Goal: Task Accomplishment & Management: Complete application form

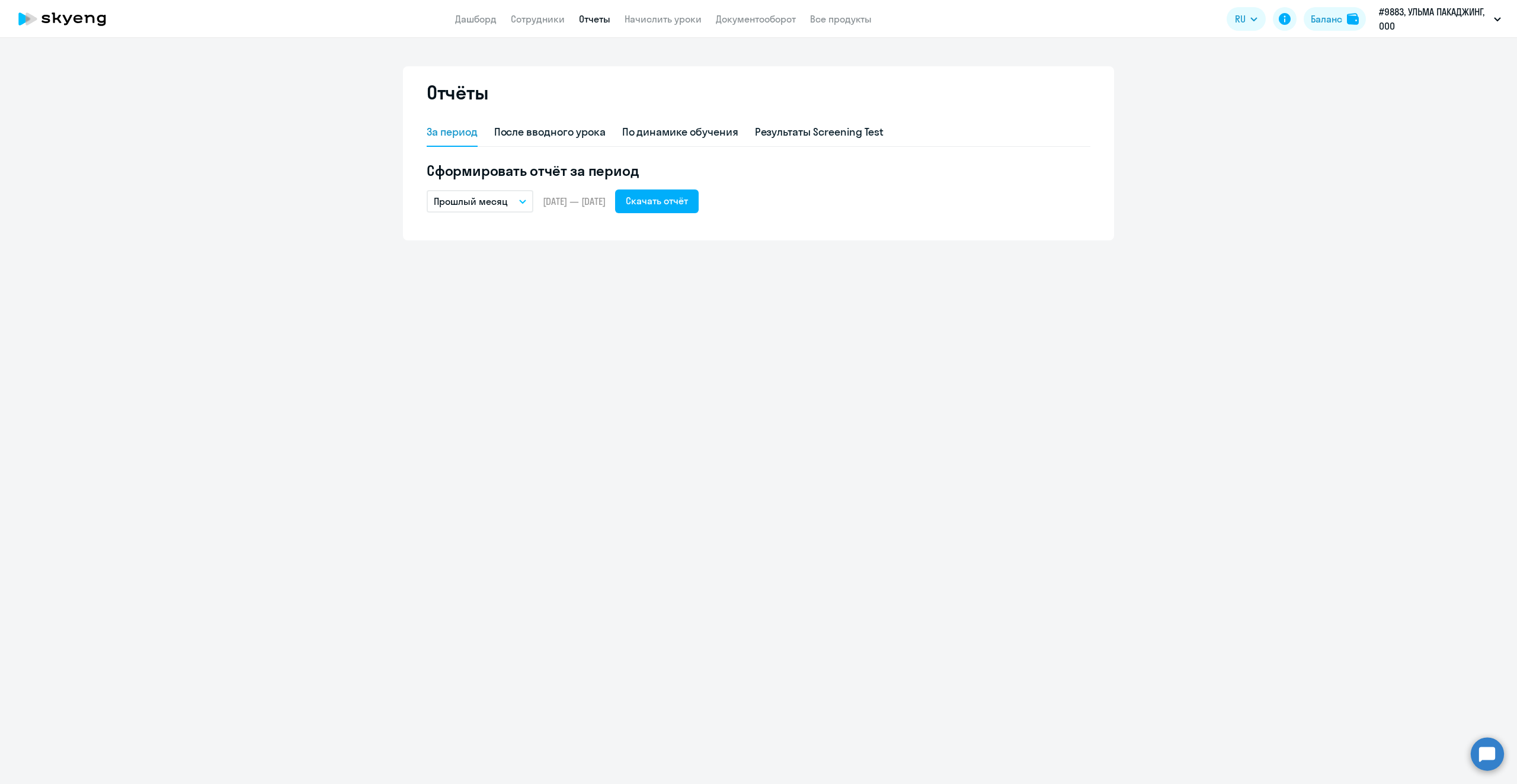
click at [541, 26] on app-header "Дашборд Сотрудники Отчеты Начислить уроки Документооборот Все продукты Дашборд …" at bounding box center [758, 18] width 1517 height 38
click at [539, 18] on link "Сотрудники" at bounding box center [538, 18] width 54 height 12
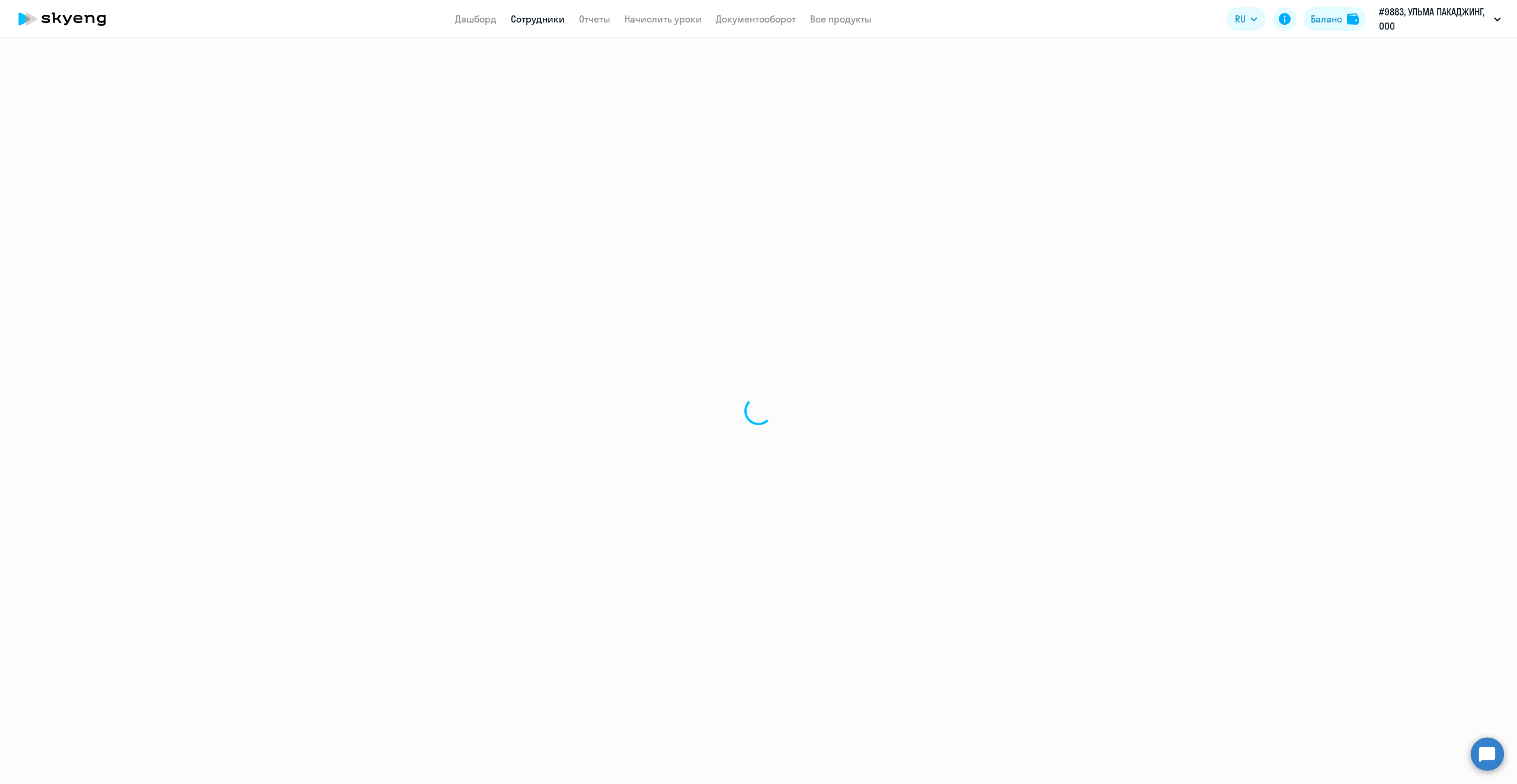
select select "30"
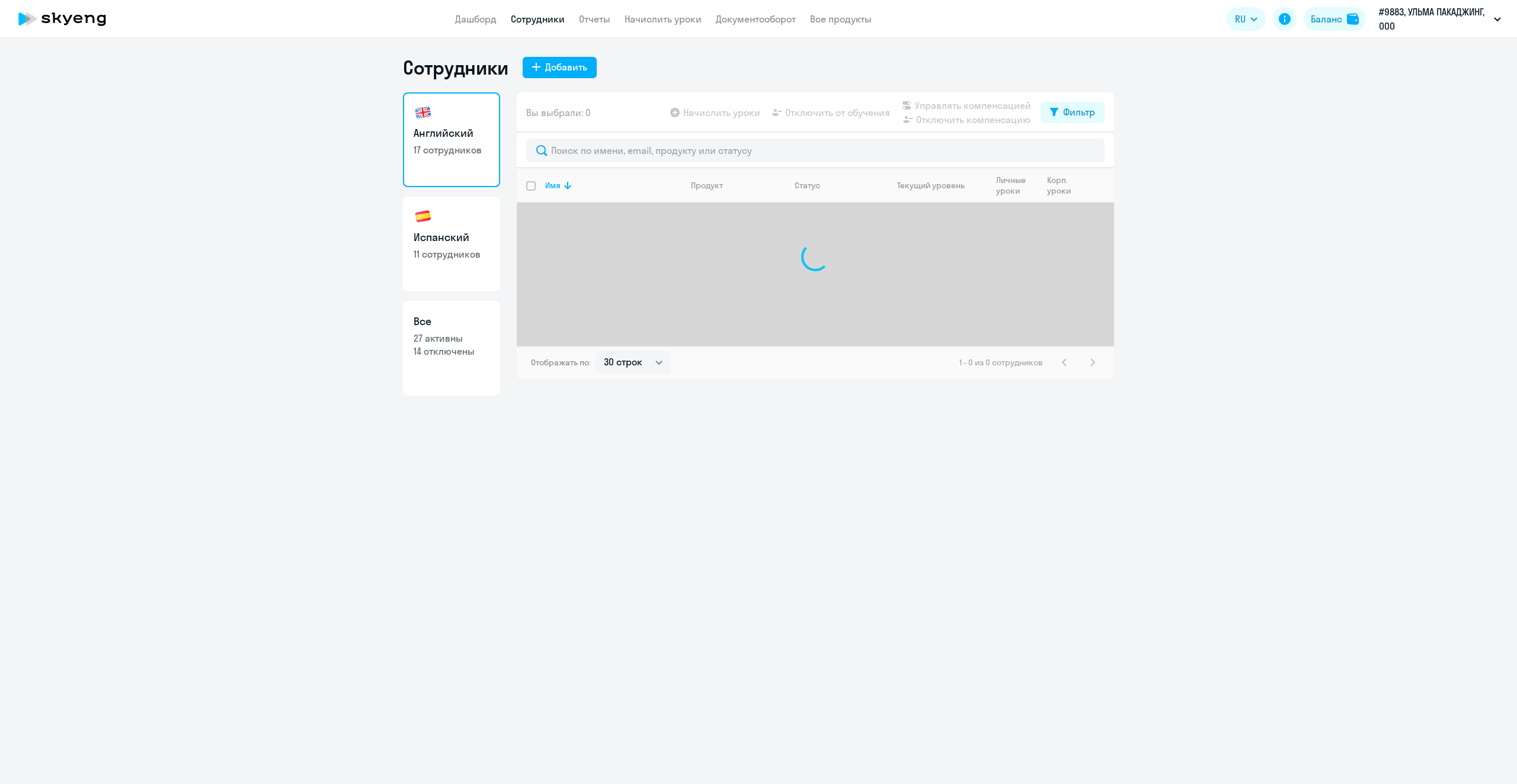
select select "30"
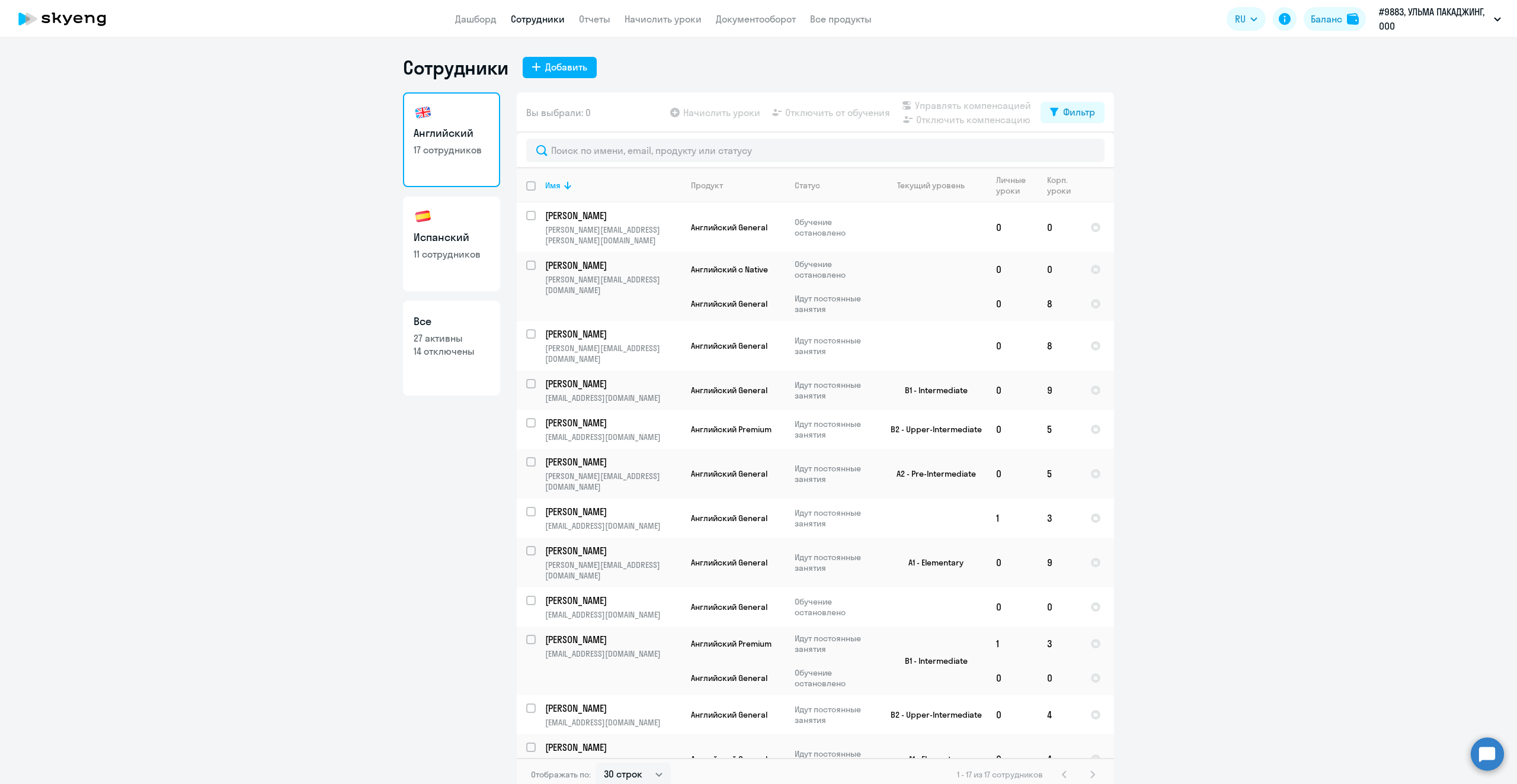
click at [440, 263] on link "Испанский 11 сотрудников" at bounding box center [451, 244] width 97 height 95
select select "30"
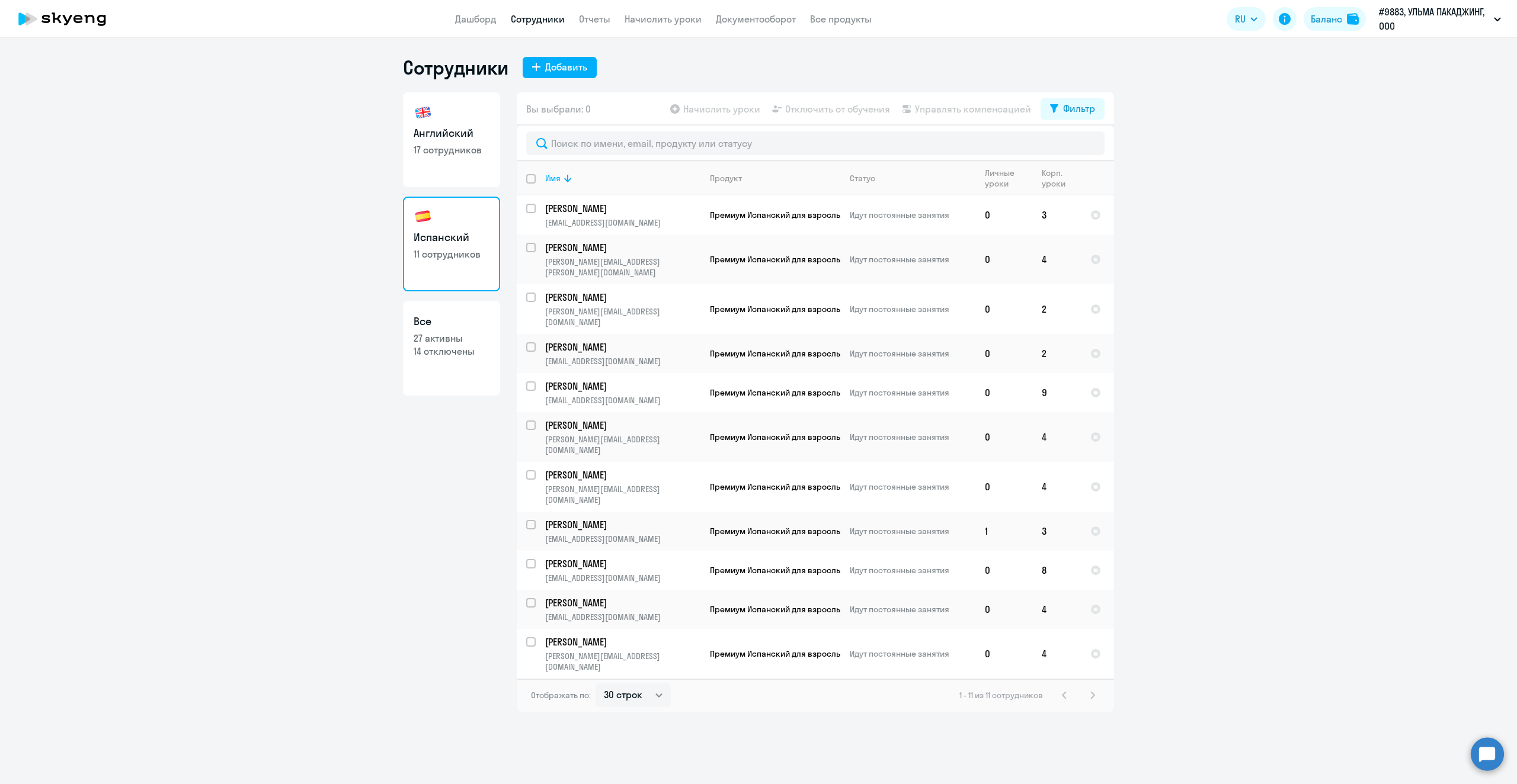
click at [453, 152] on p "17 сотрудников" at bounding box center [451, 149] width 76 height 13
select select "30"
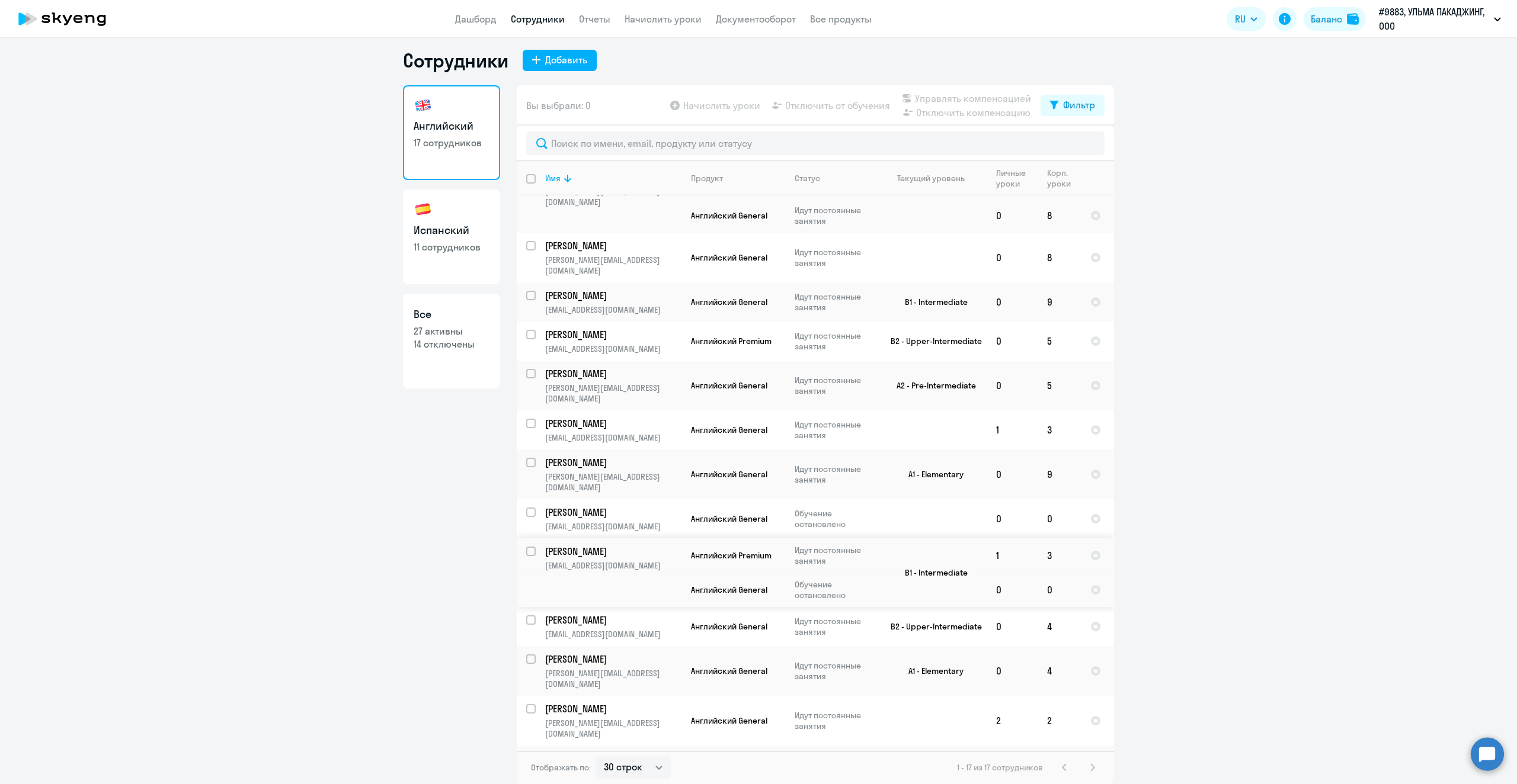
scroll to position [168, 0]
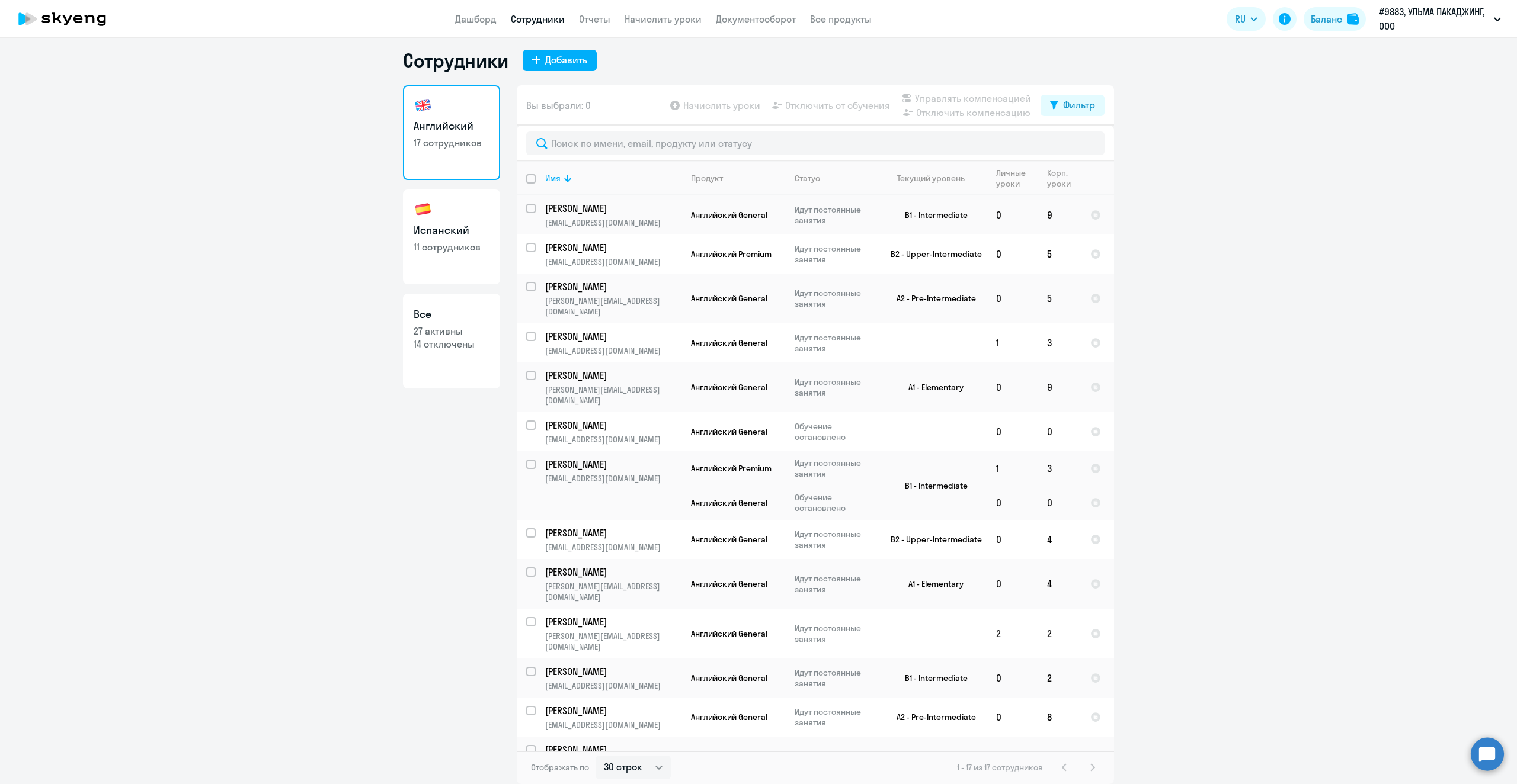
click at [1088, 768] on div "1 - 17 из 17 сотрудников" at bounding box center [1028, 768] width 143 height 15
click at [1085, 769] on div "1 - 17 из 17 сотрудников" at bounding box center [1028, 768] width 143 height 15
click at [1090, 770] on div "1 - 17 из 17 сотрудников" at bounding box center [1028, 768] width 143 height 15
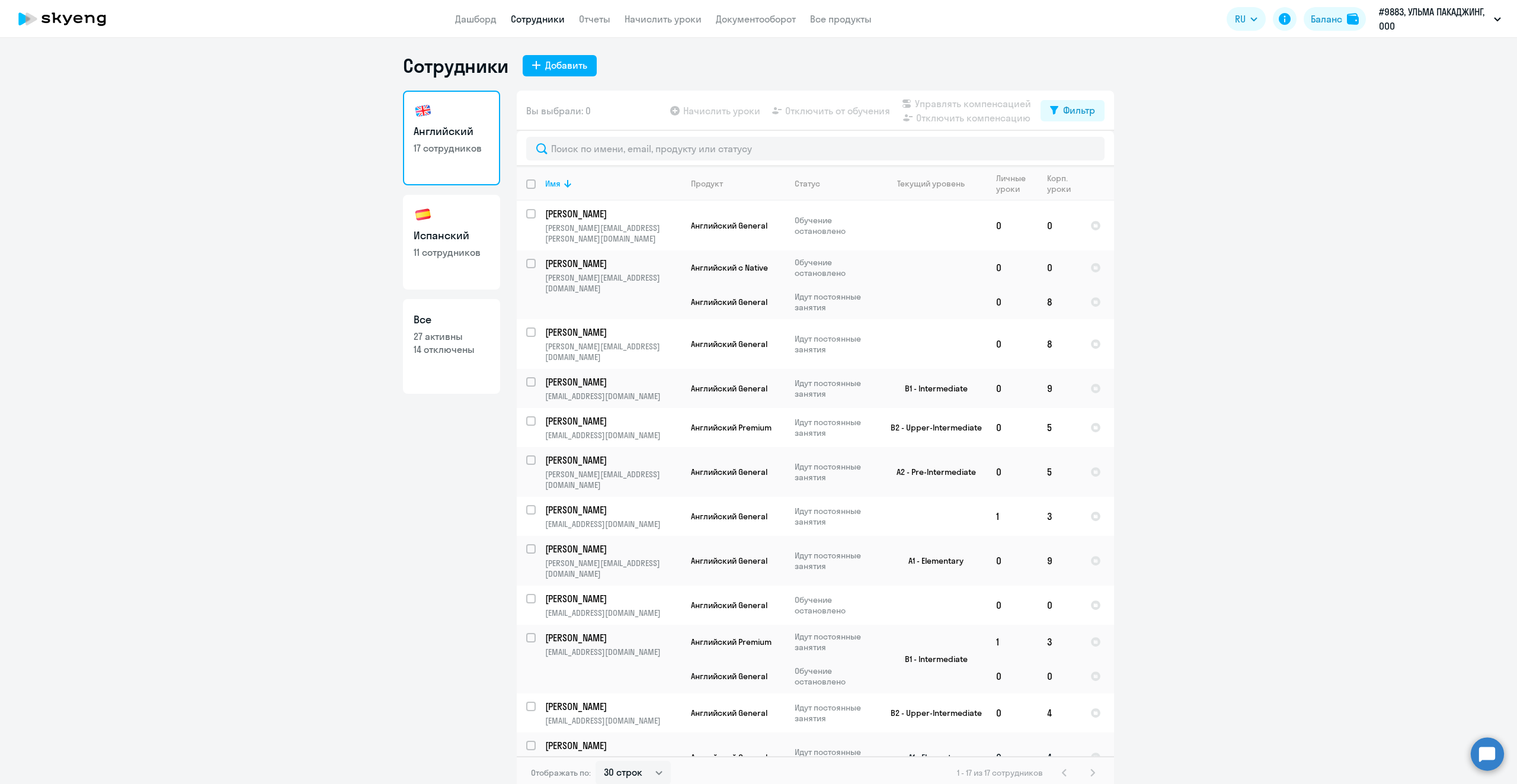
scroll to position [0, 0]
click at [453, 242] on h3 "Испанский" at bounding box center [451, 237] width 76 height 15
select select "30"
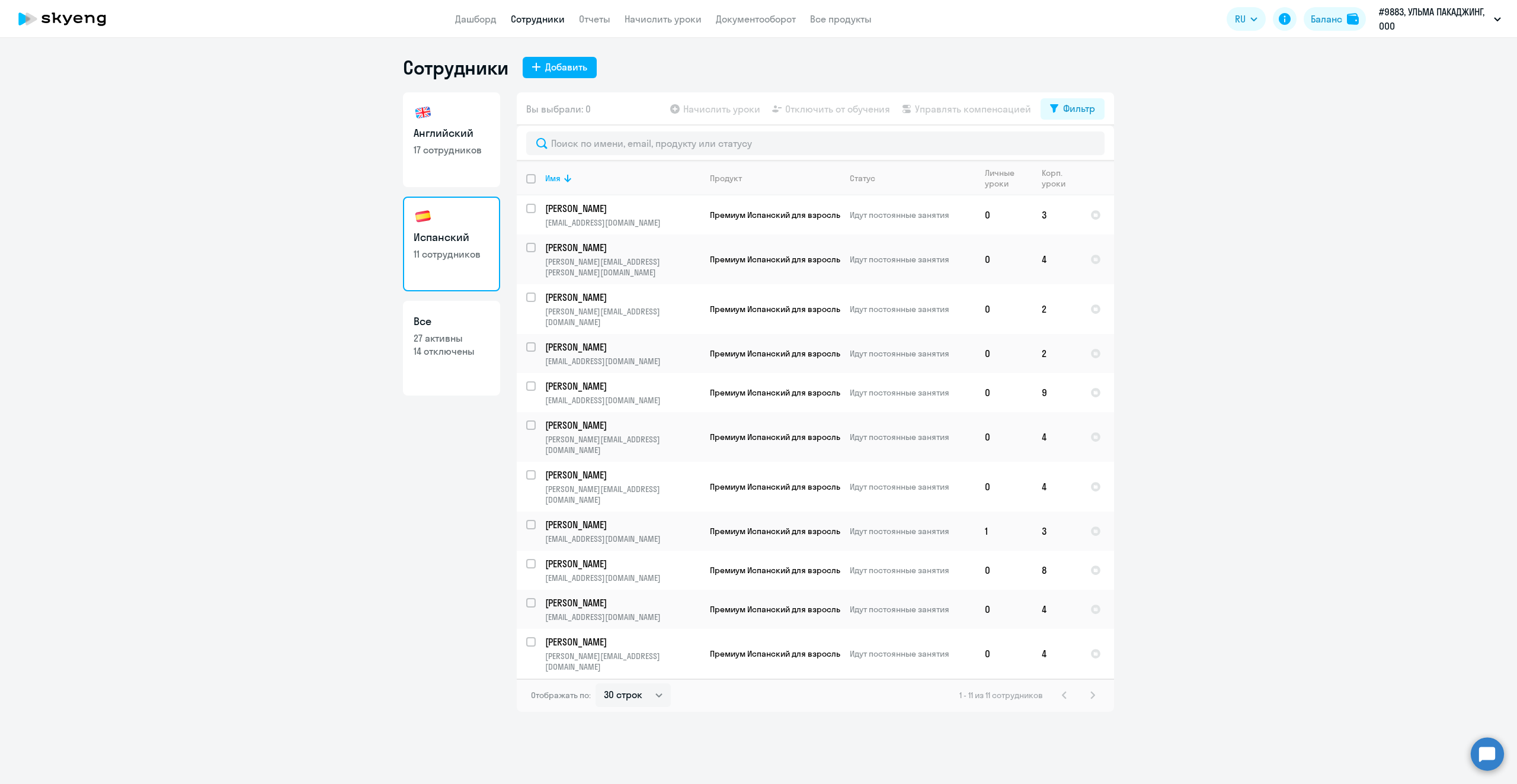
click at [425, 149] on p "17 сотрудников" at bounding box center [451, 149] width 76 height 13
select select "30"
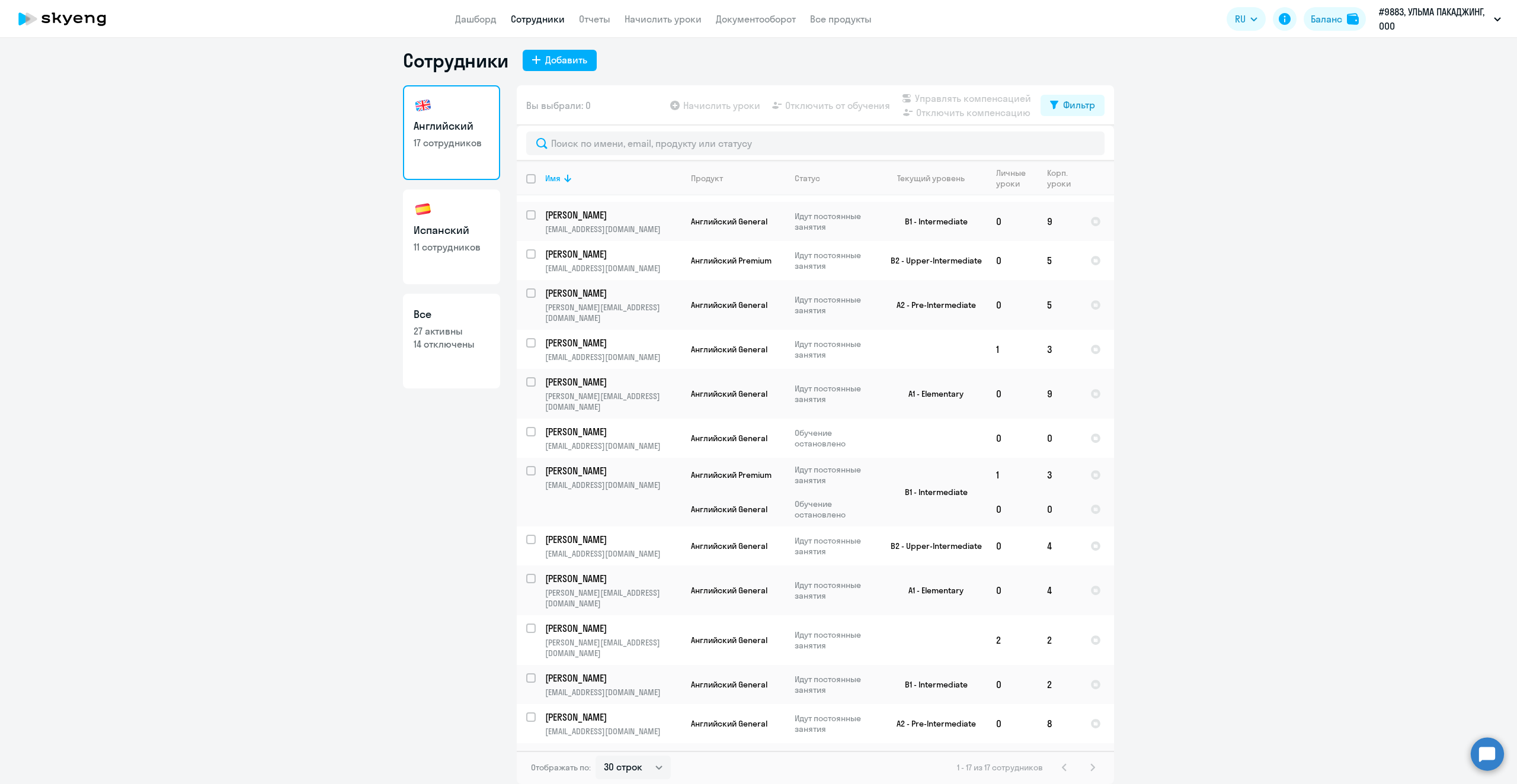
scroll to position [168, 0]
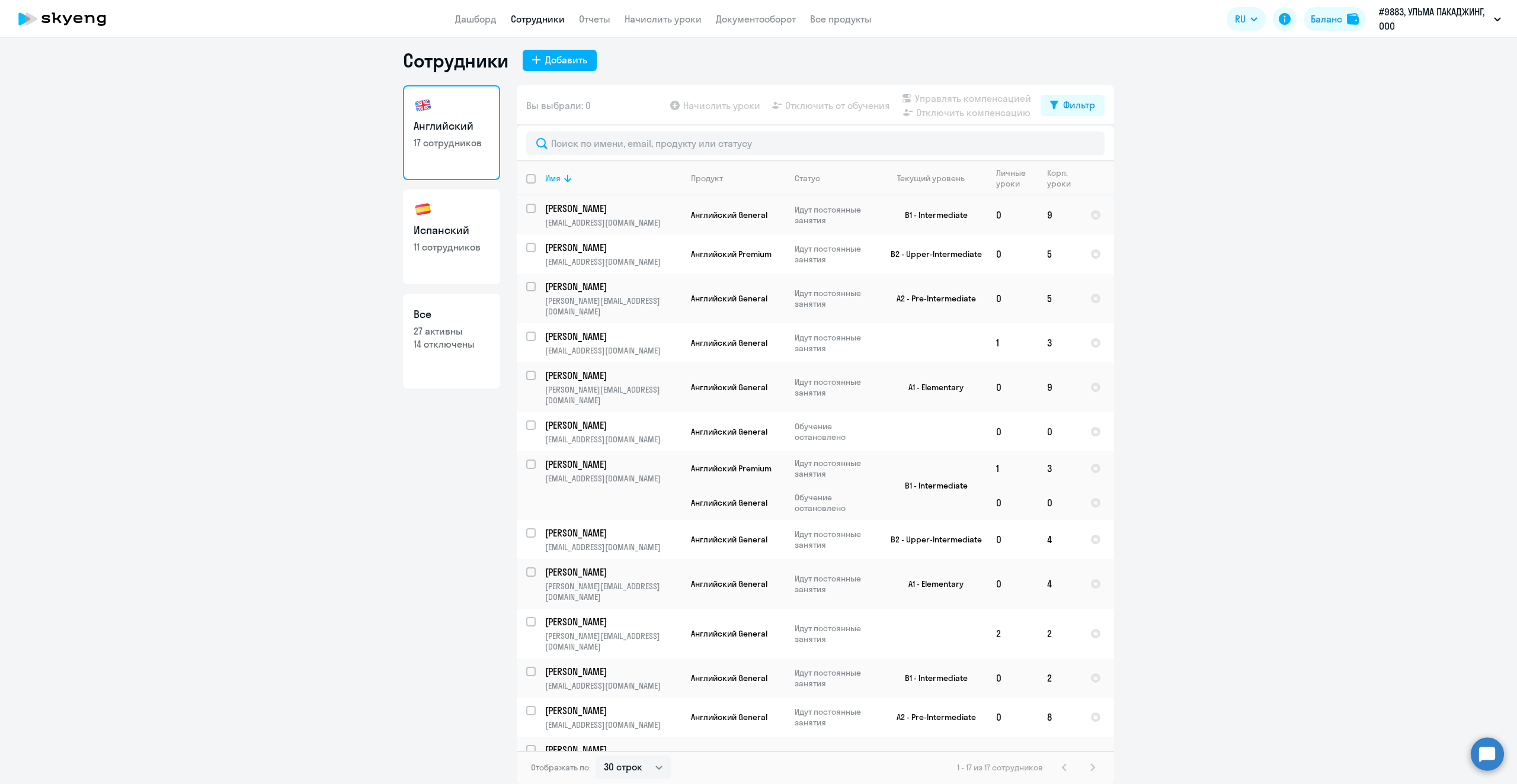
drag, startPoint x: 1109, startPoint y: 604, endPoint x: 1139, endPoint y: 754, distance: 153.0
click at [1139, 754] on ng-component "Сотрудники Добавить Английский 17 сотрудников Испанский 11 сотрудников Все 27 а…" at bounding box center [758, 416] width 1517 height 736
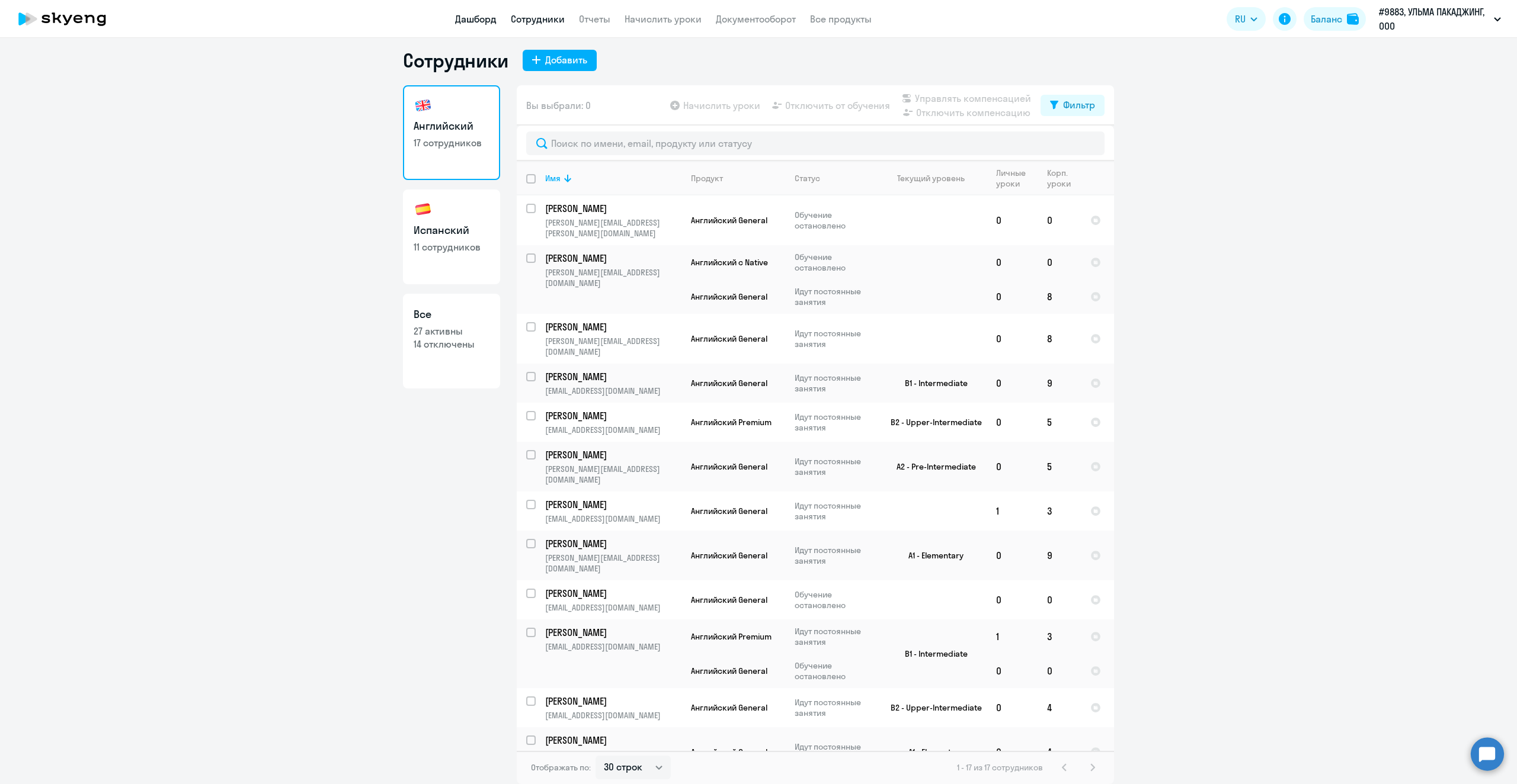
click at [461, 16] on link "Дашборд" at bounding box center [475, 18] width 42 height 12
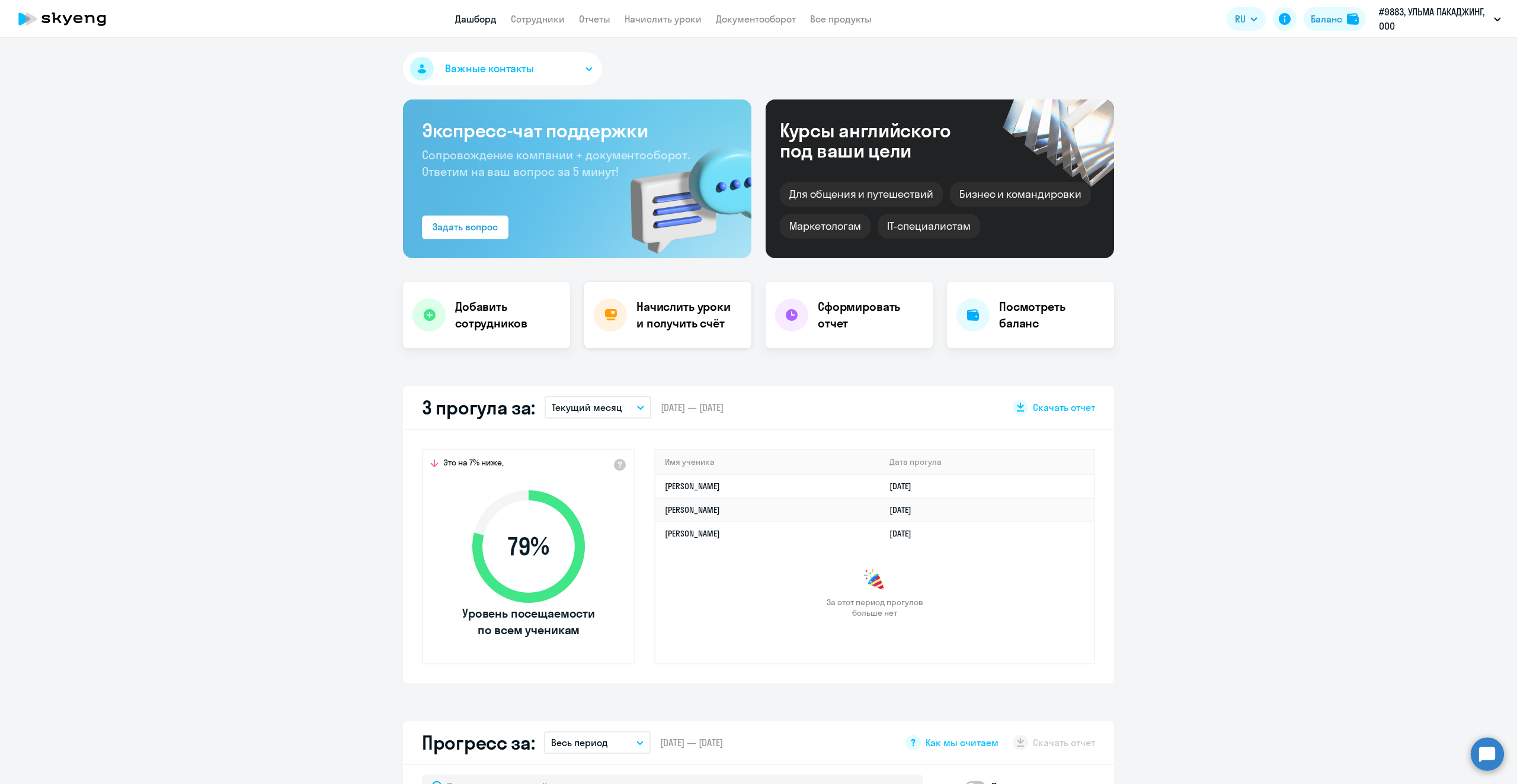
select select "30"
click at [492, 321] on h4 "Добавить сотрудников" at bounding box center [507, 315] width 106 height 33
select select "english_adult_not_native_speaker"
select select "3"
select select "english_adult_not_native_speaker"
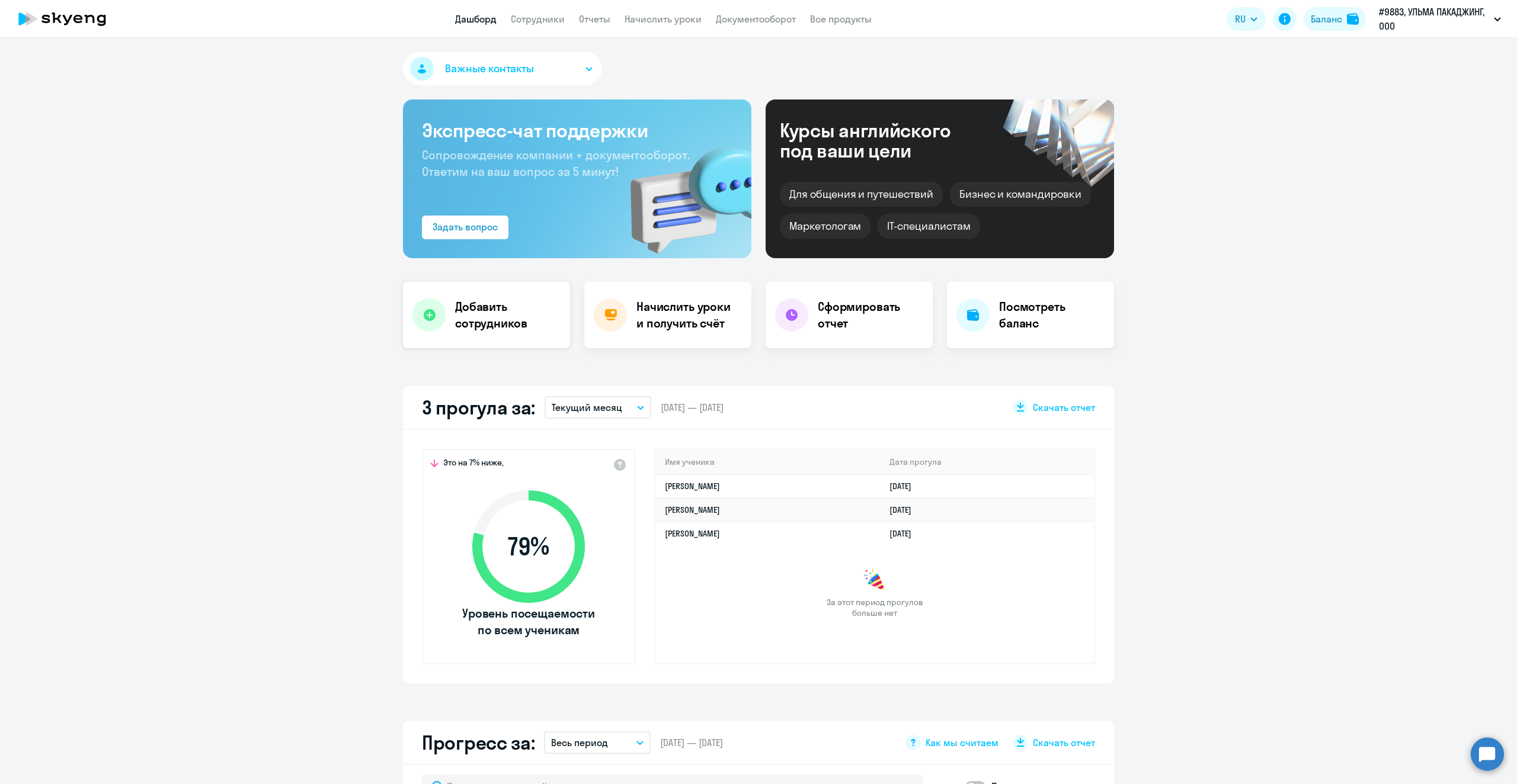
select select "3"
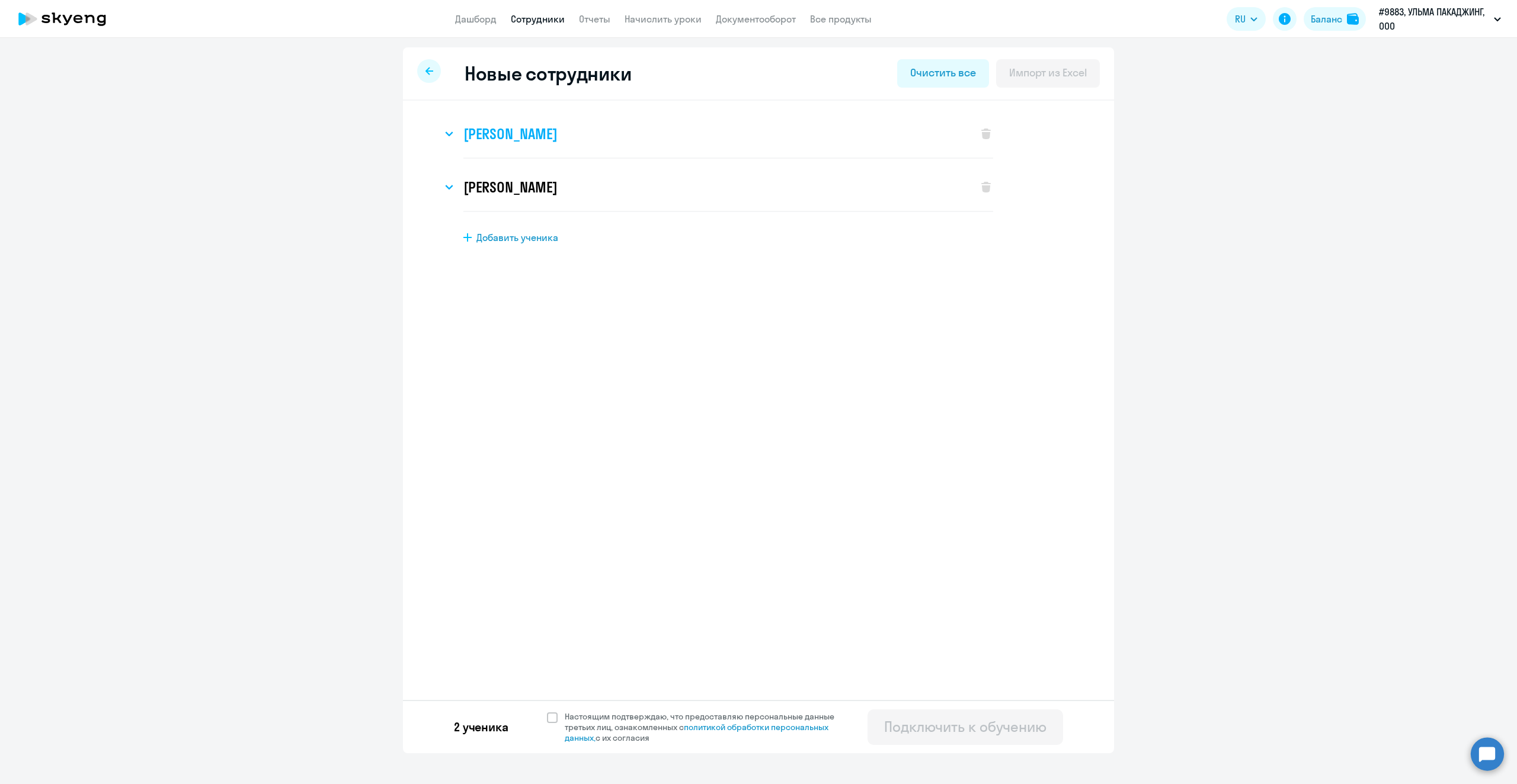
click at [453, 132] on svg-icon at bounding box center [449, 134] width 15 height 15
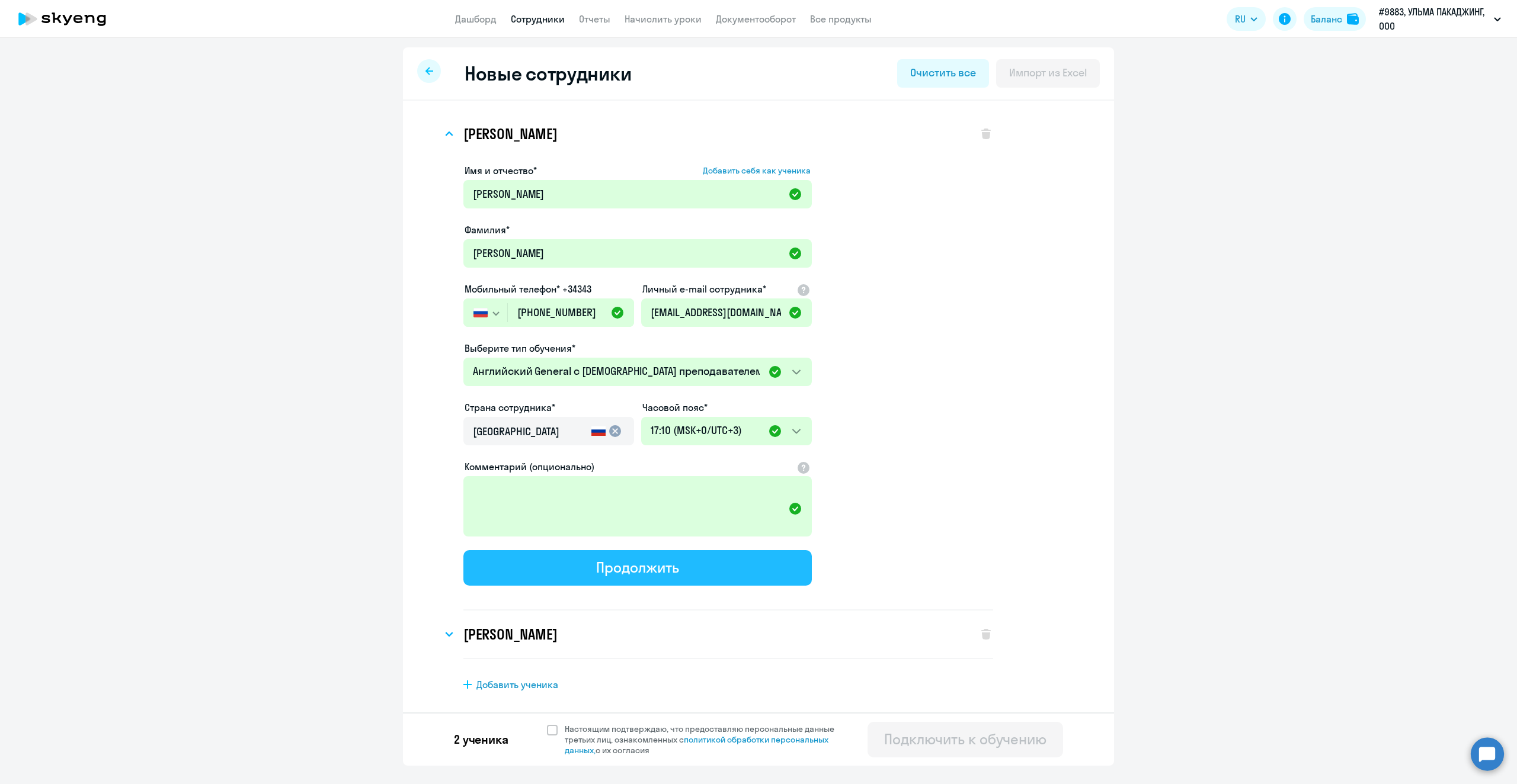
click at [640, 572] on div "Продолжить" at bounding box center [637, 568] width 82 height 19
select select "english_adult_not_native_speaker"
select select "3"
select select "english_adult_not_native_speaker"
select select "3"
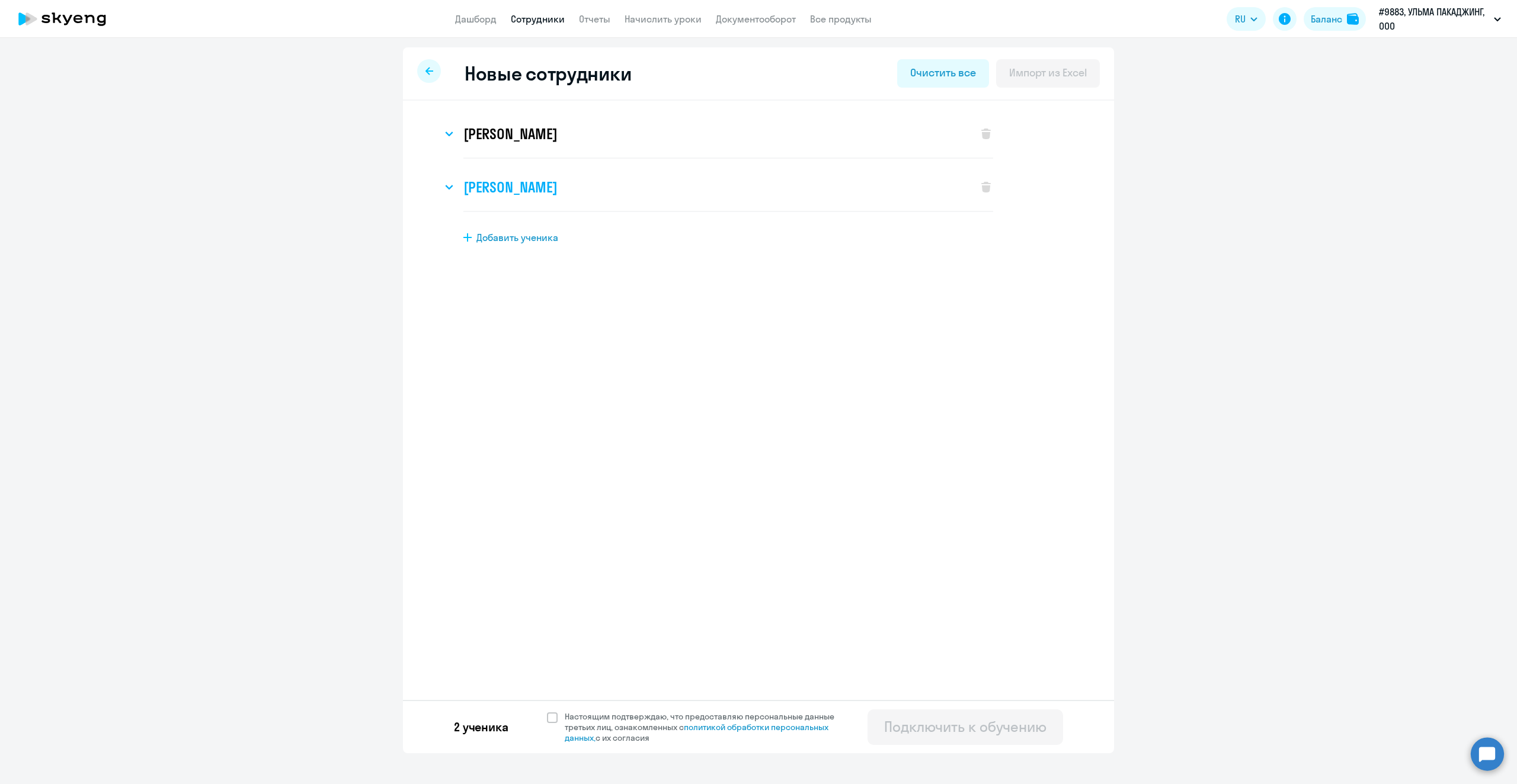
click at [505, 192] on h3 "[PERSON_NAME]" at bounding box center [510, 188] width 94 height 19
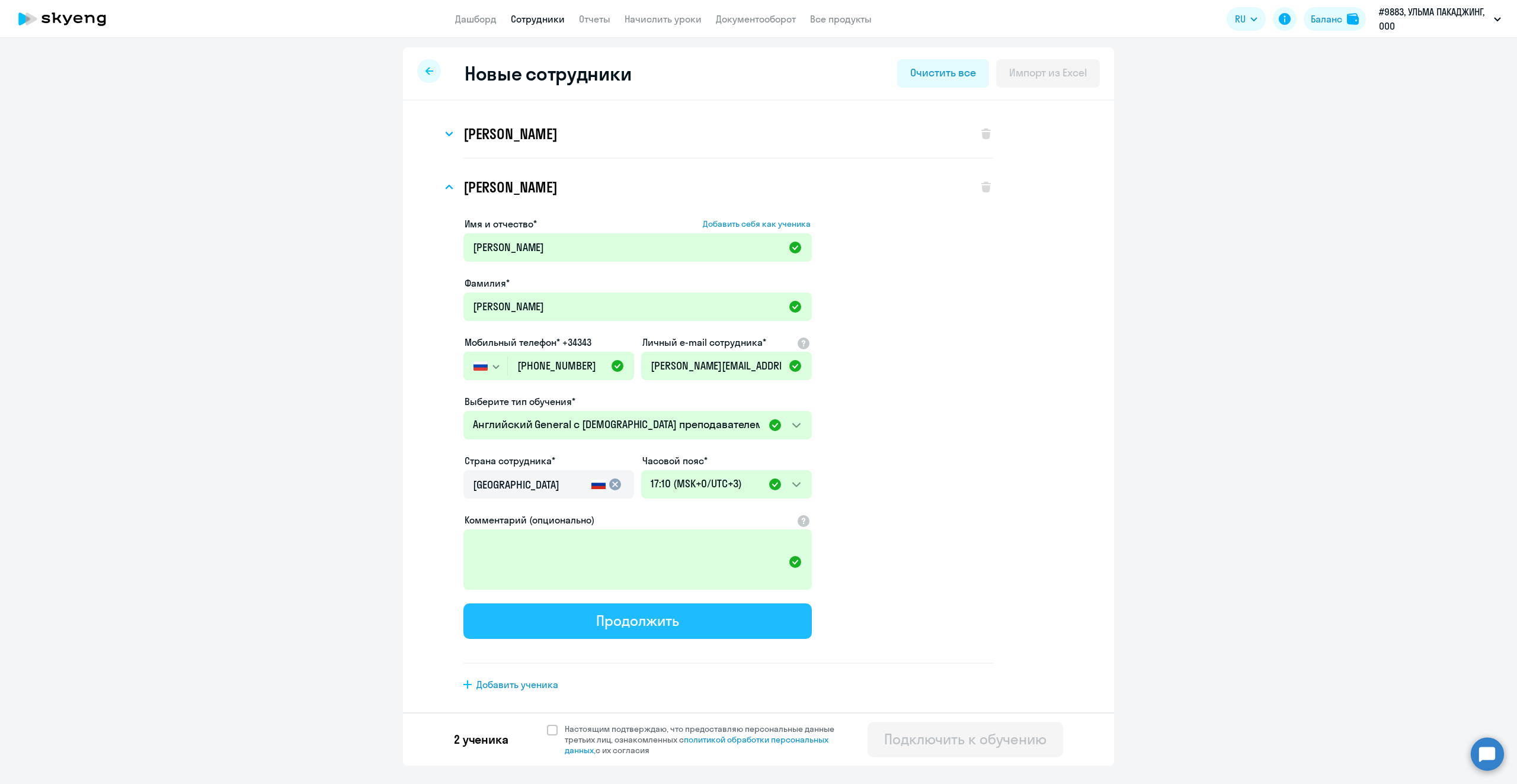
click at [675, 618] on div "Продолжить" at bounding box center [637, 621] width 82 height 19
select select "english_adult_not_native_speaker"
select select "3"
select select "english_adult_not_native_speaker"
select select "3"
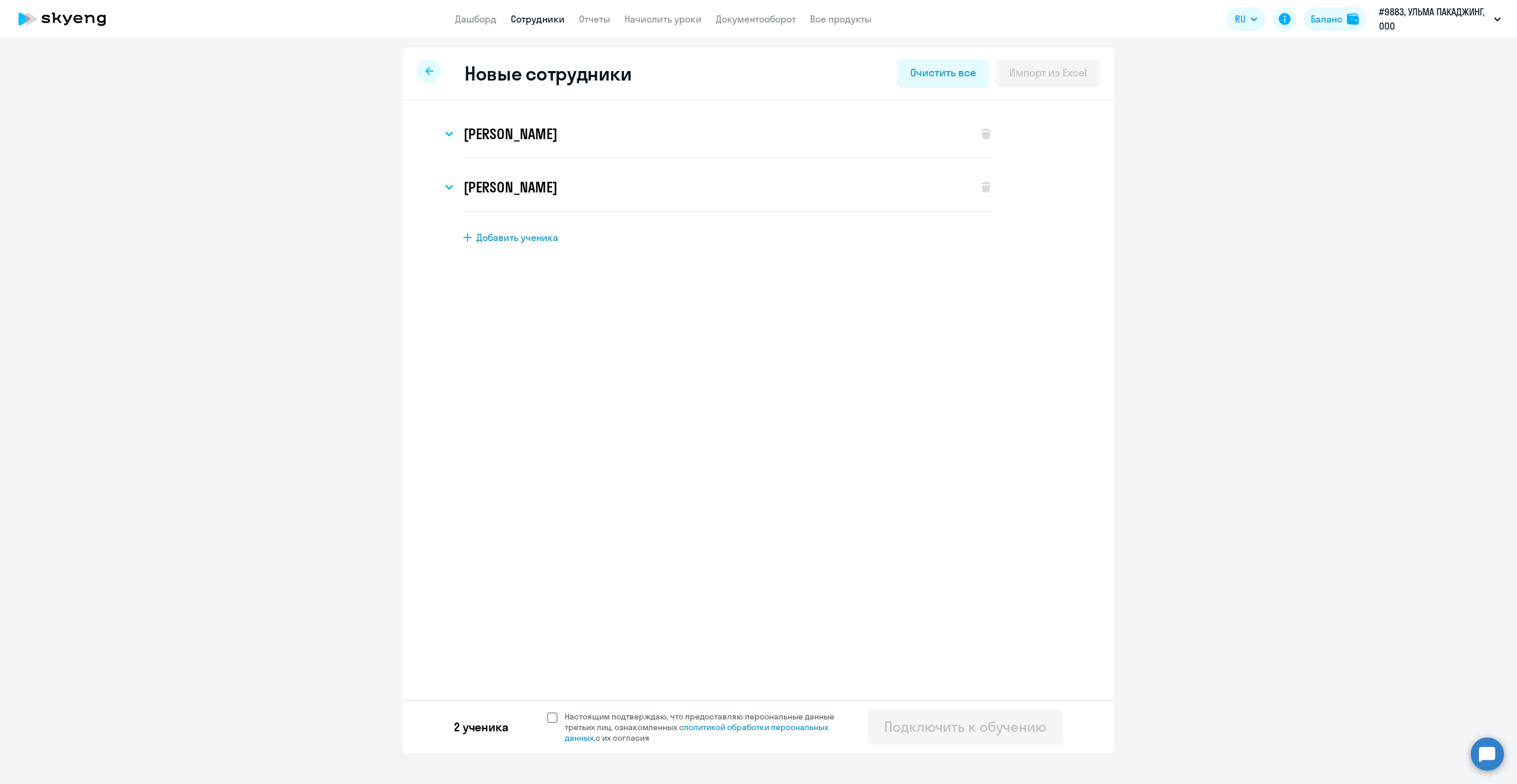
click at [555, 715] on span at bounding box center [552, 717] width 11 height 11
click at [547, 711] on input "Настоящим подтверждаю, что предоставляю персональные данные третьих лиц, ознако…" at bounding box center [546, 710] width 1 height 1
checkbox input "true"
click at [1026, 733] on div "Подключить к обучению" at bounding box center [965, 727] width 163 height 19
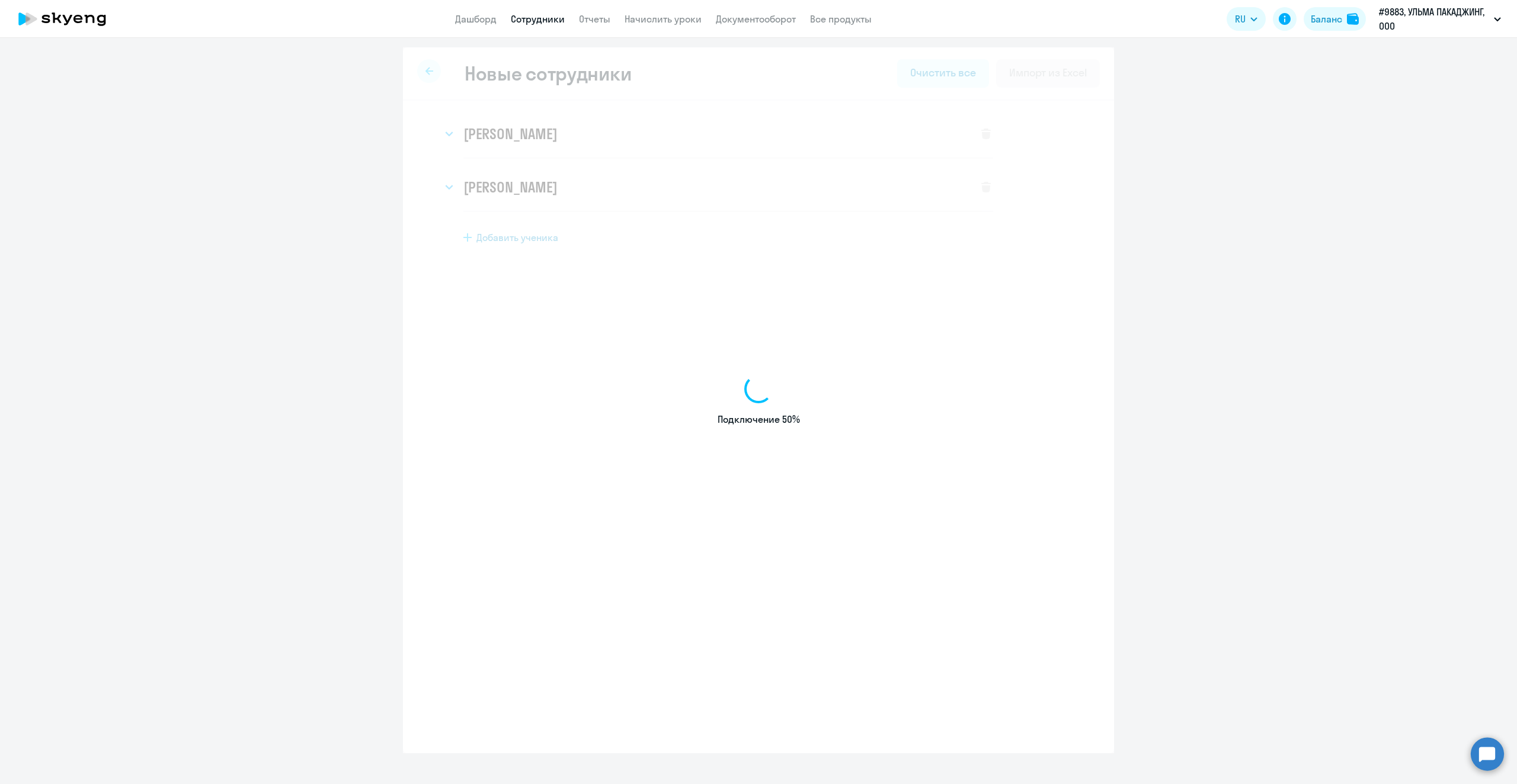
select select "english_adult_not_native_speaker"
select select "3"
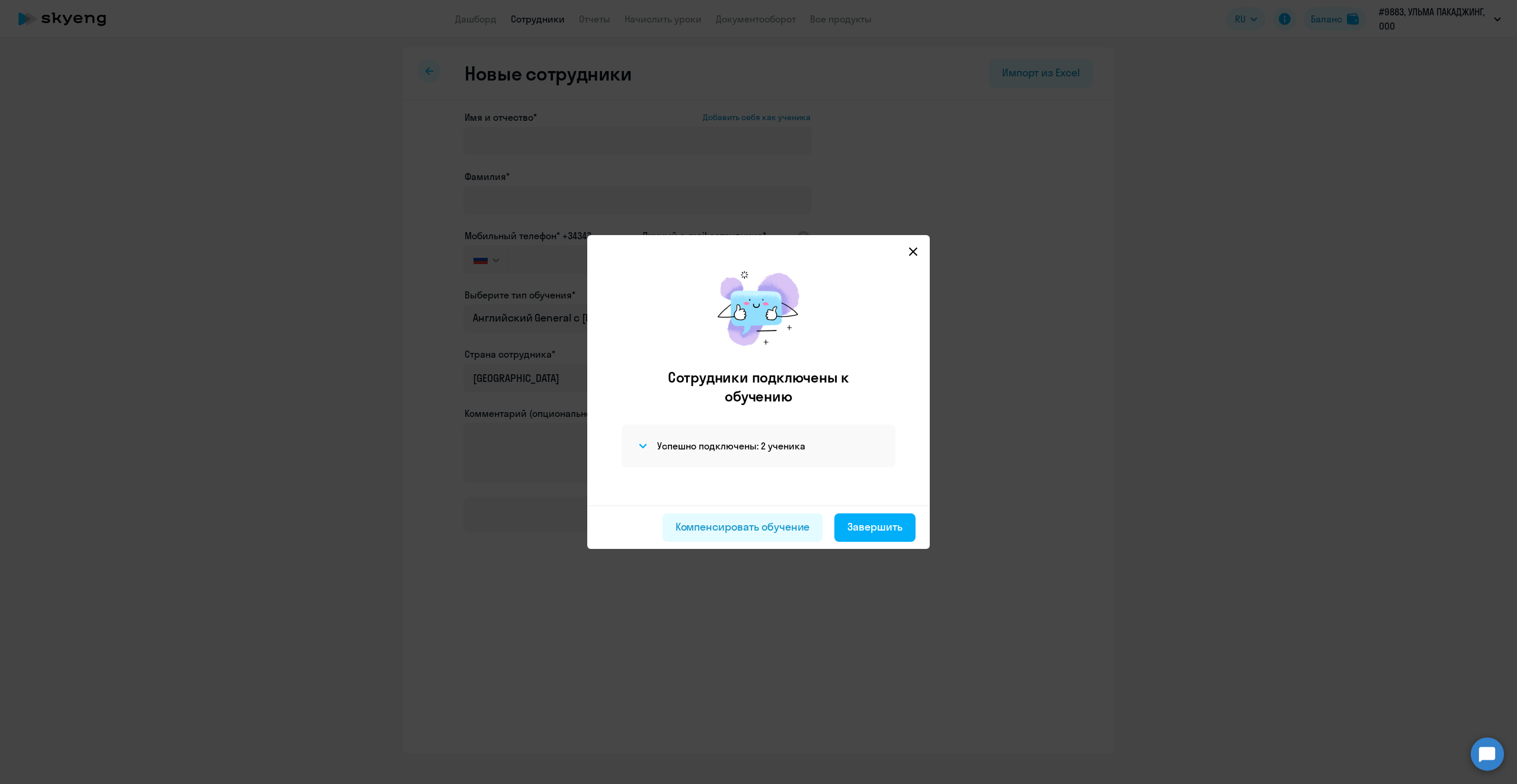
click at [915, 252] on icon at bounding box center [913, 252] width 10 height 10
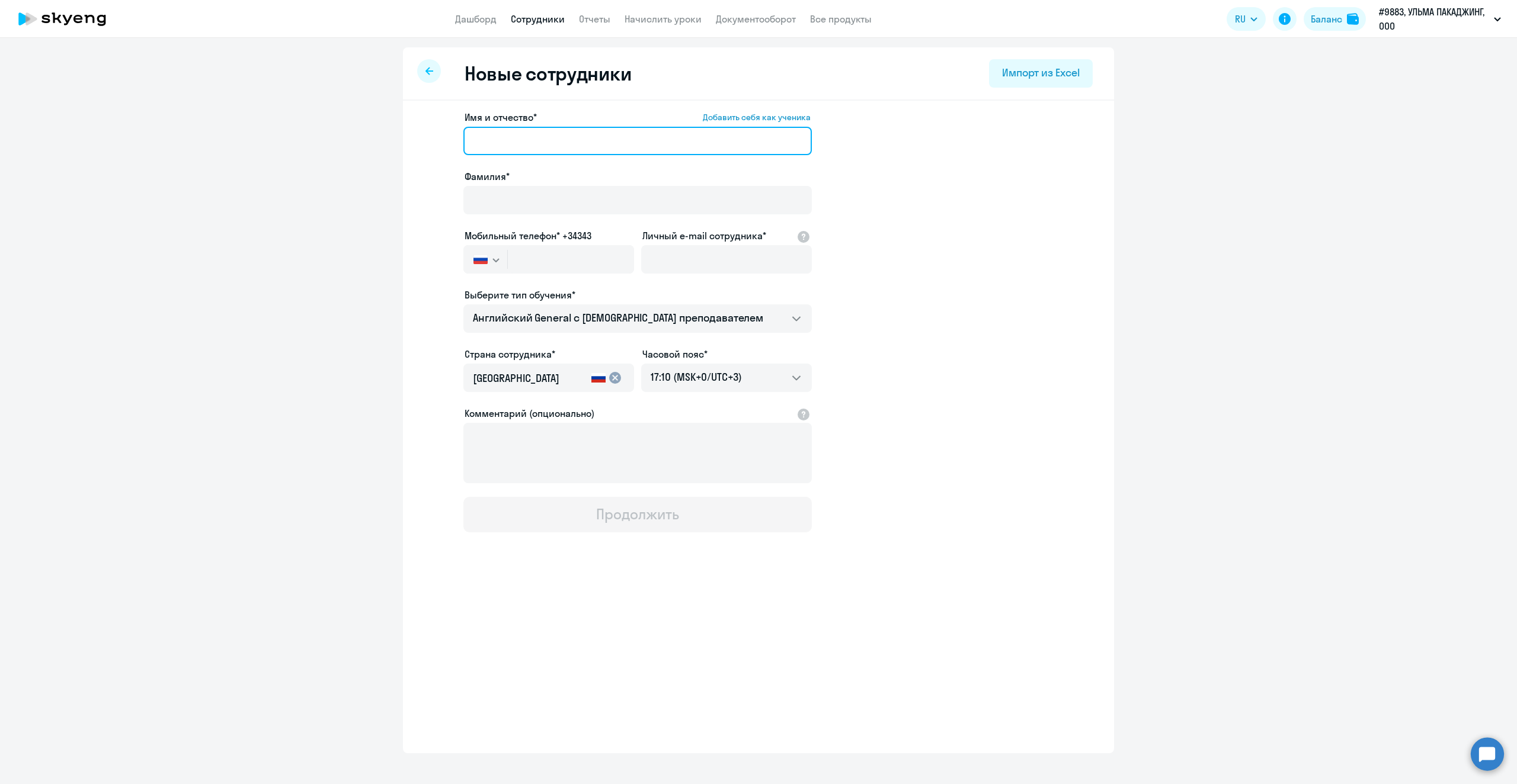
click at [501, 142] on input "Имя и отчество* Добавить себя как ученика" at bounding box center [638, 140] width 349 height 28
type input "[PERSON_NAME]"
select select "30"
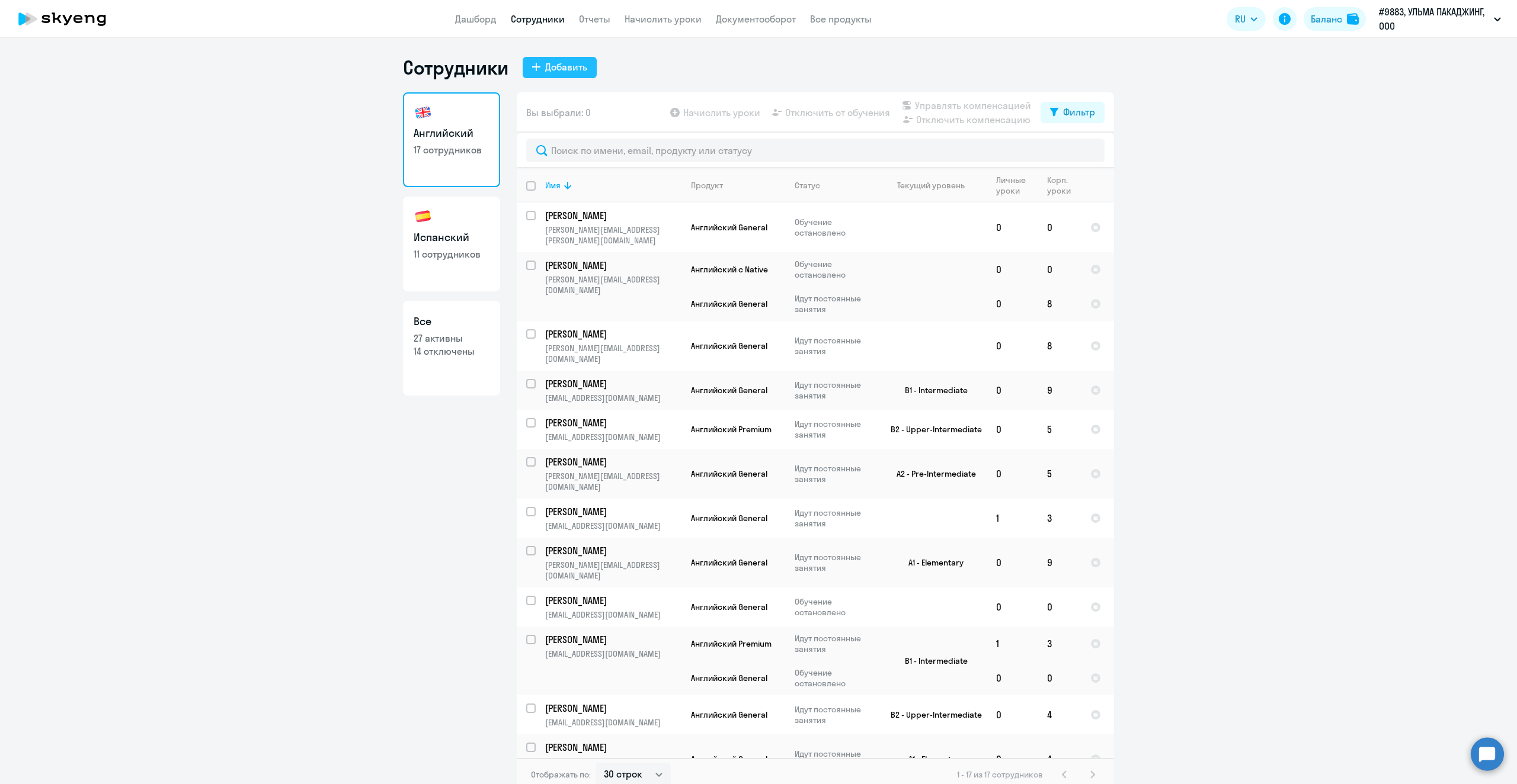
click at [559, 71] on div "Добавить" at bounding box center [565, 67] width 42 height 15
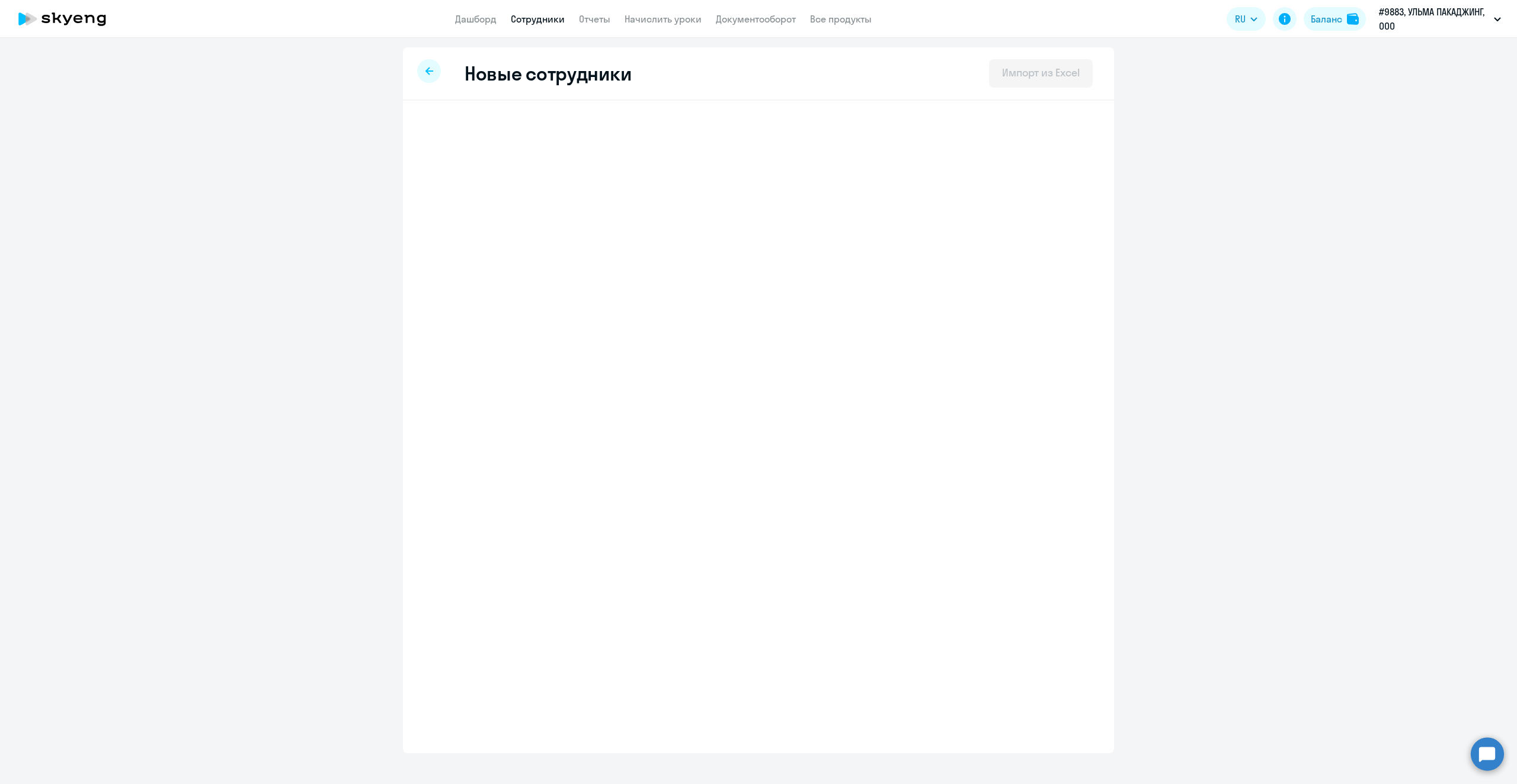
select select "english_adult_not_native_speaker"
select select "3"
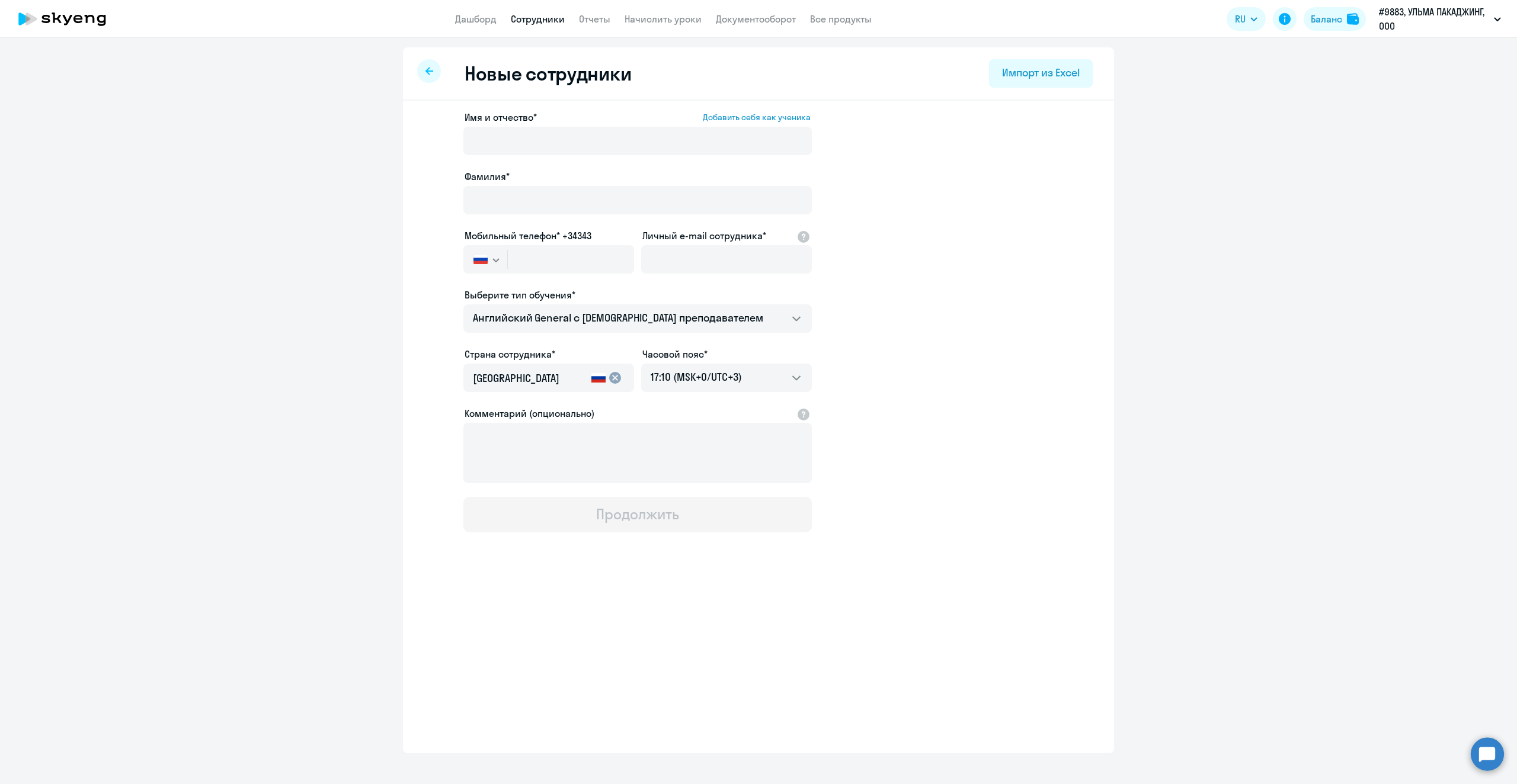
click at [499, 159] on div at bounding box center [638, 157] width 349 height 5
click at [492, 139] on input "Имя и отчество* Добавить себя как ученика" at bounding box center [638, 140] width 349 height 28
type input "[PERSON_NAME]"
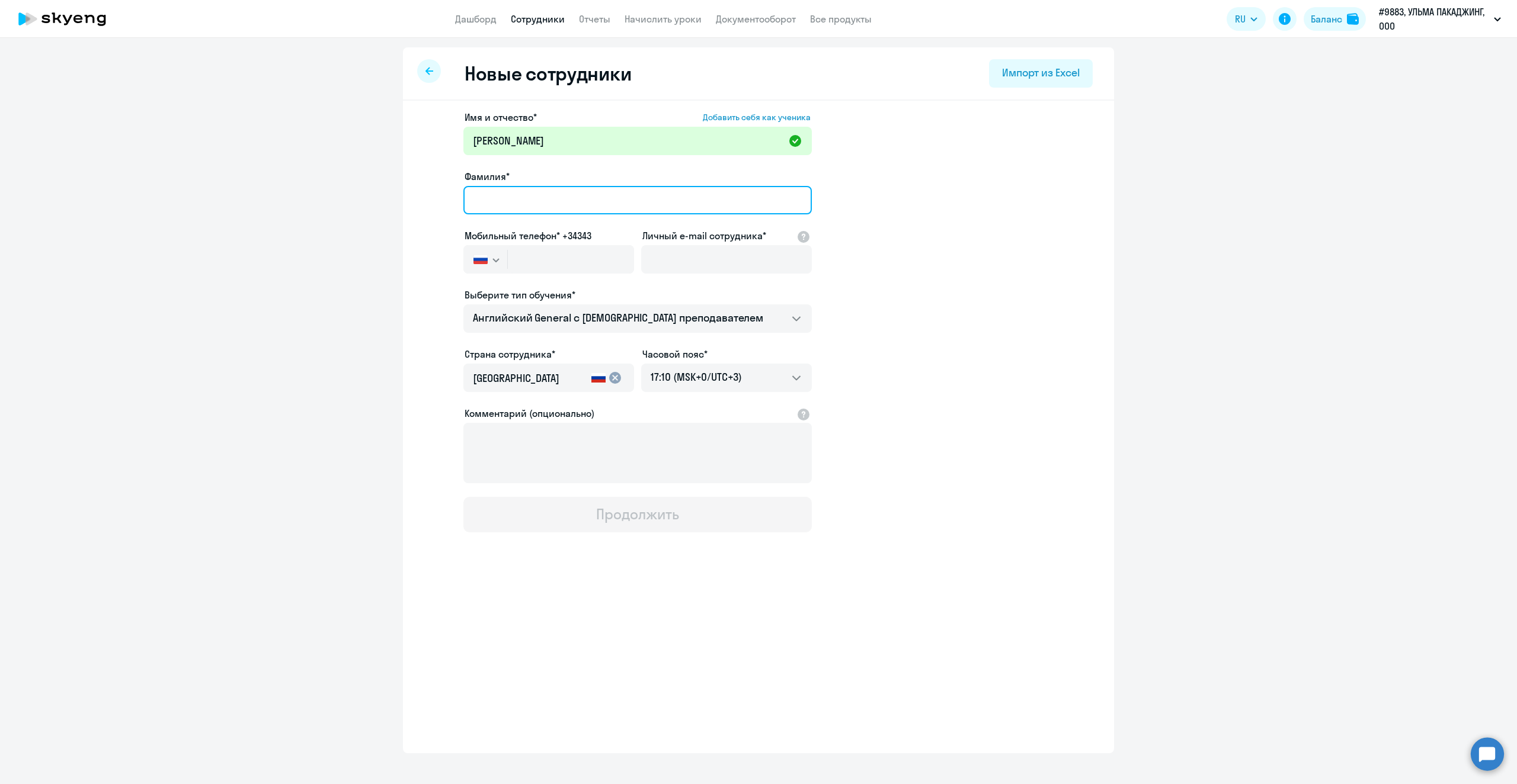
click at [501, 197] on input "Фамилия*" at bounding box center [638, 199] width 349 height 28
type input "[PERSON_NAME]"
click at [552, 254] on input "text" at bounding box center [571, 258] width 126 height 28
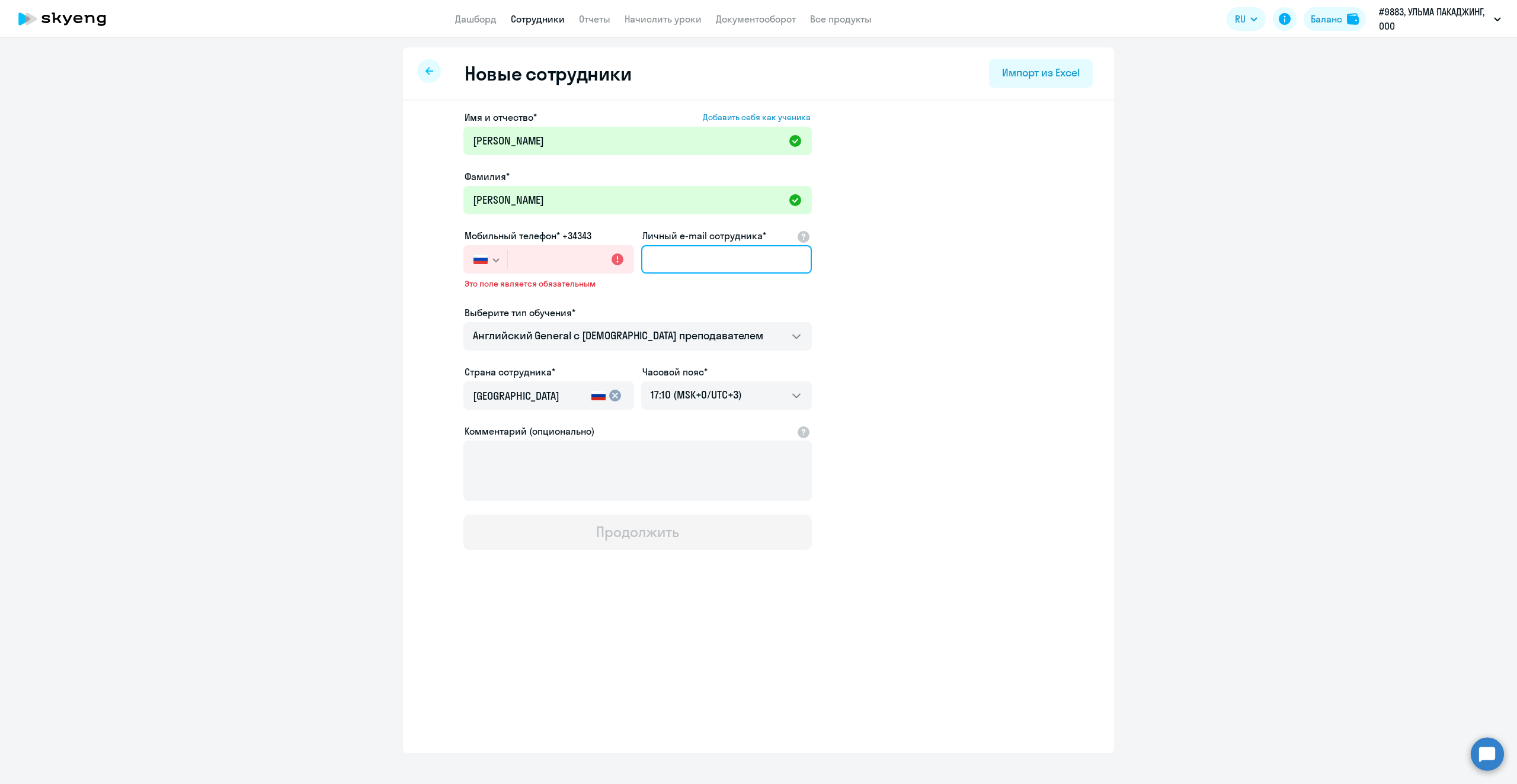
click at [664, 247] on input "Личный e-mail сотрудника*" at bounding box center [726, 258] width 170 height 28
paste input "[PERSON_NAME][EMAIL_ADDRESS][DOMAIN_NAME]"
type input "[PERSON_NAME][EMAIL_ADDRESS][DOMAIN_NAME]"
click at [534, 258] on input "text" at bounding box center [571, 258] width 126 height 28
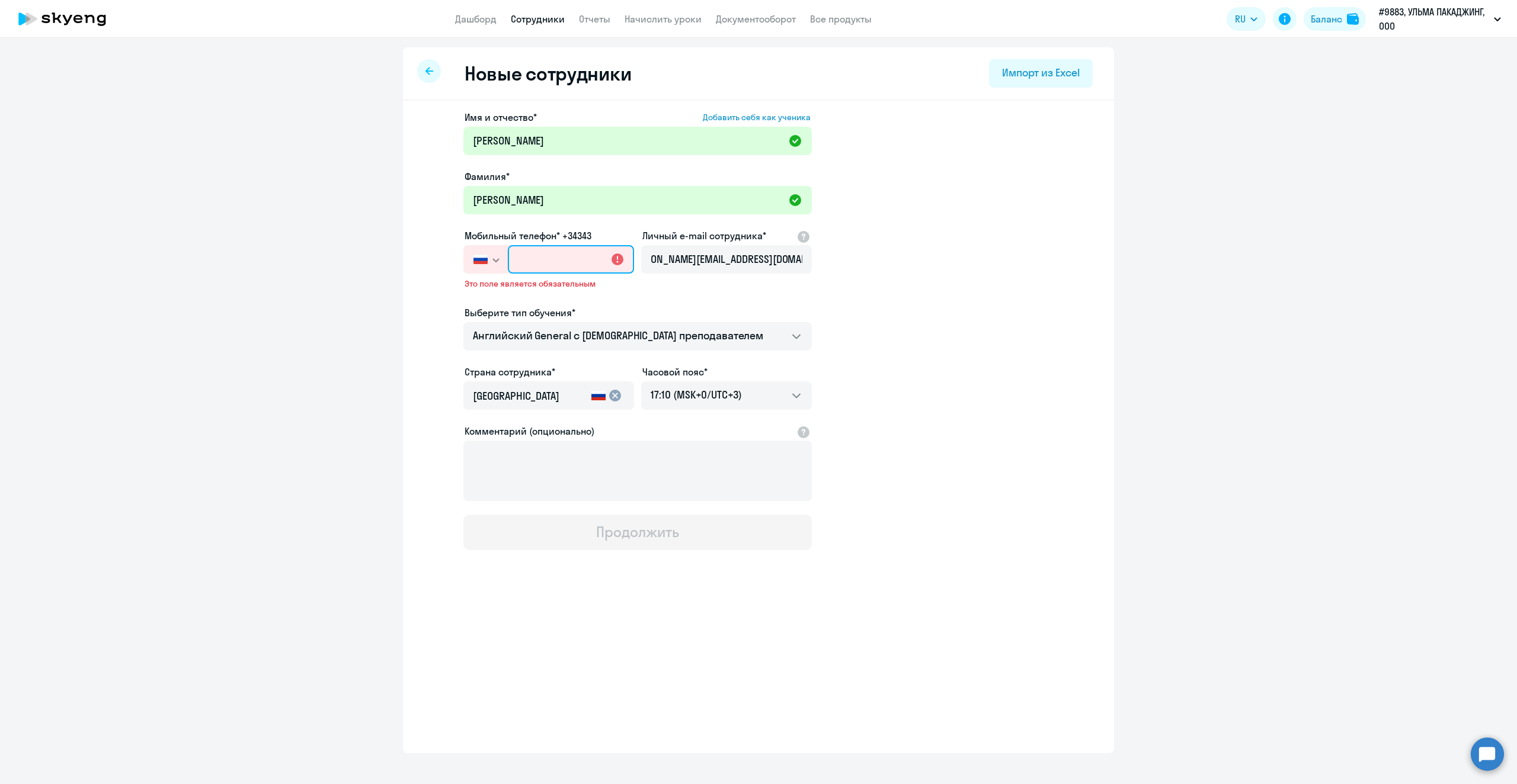
scroll to position [0, 0]
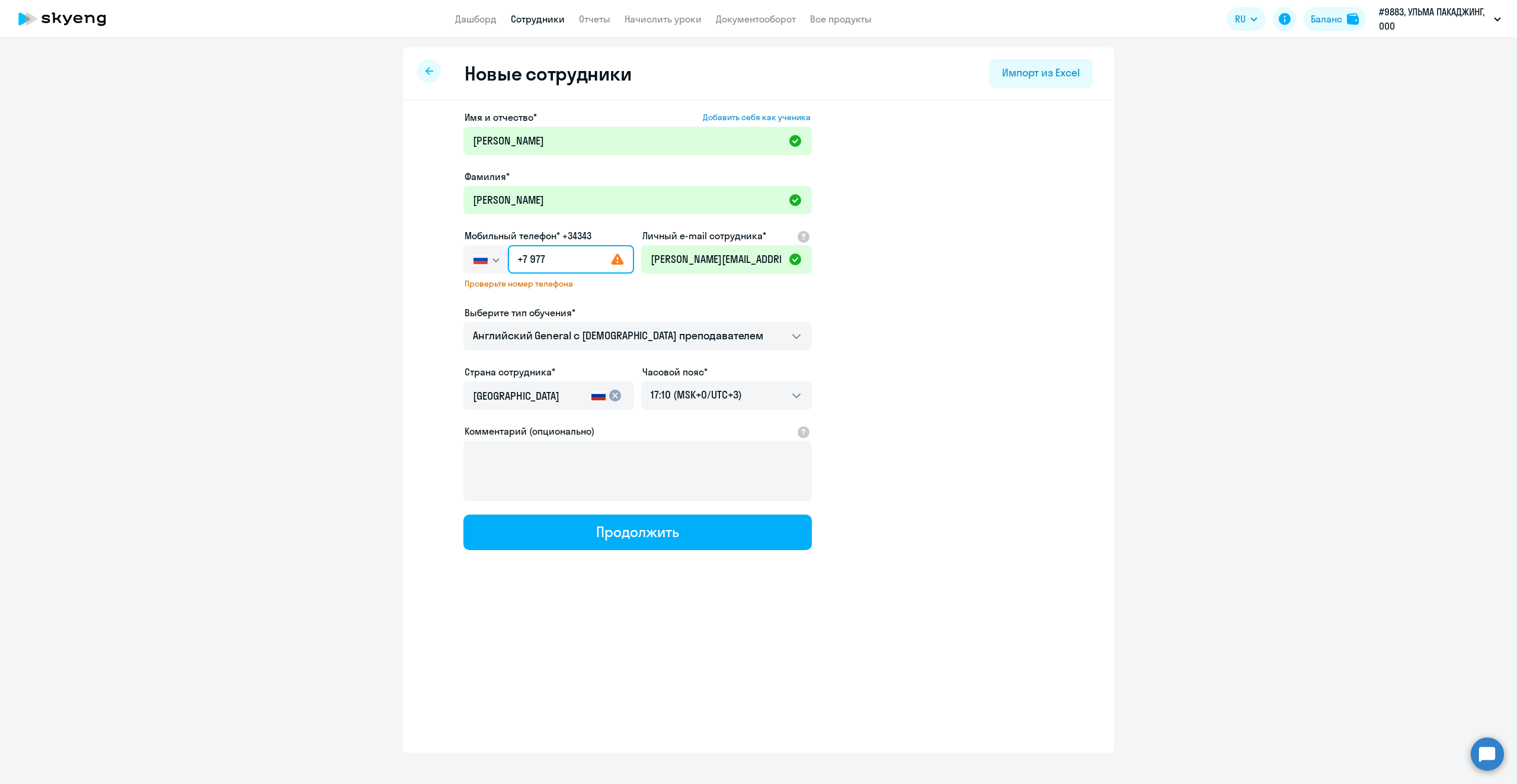
type input "+7 977"
drag, startPoint x: 561, startPoint y: 249, endPoint x: 537, endPoint y: 298, distance: 54.6
click at [464, 260] on div "[GEOGRAPHIC_DATA] +7 [GEOGRAPHIC_DATA] +7 [GEOGRAPHIC_DATA] +380 [GEOGRAPHIC_DA…" at bounding box center [549, 258] width 170 height 28
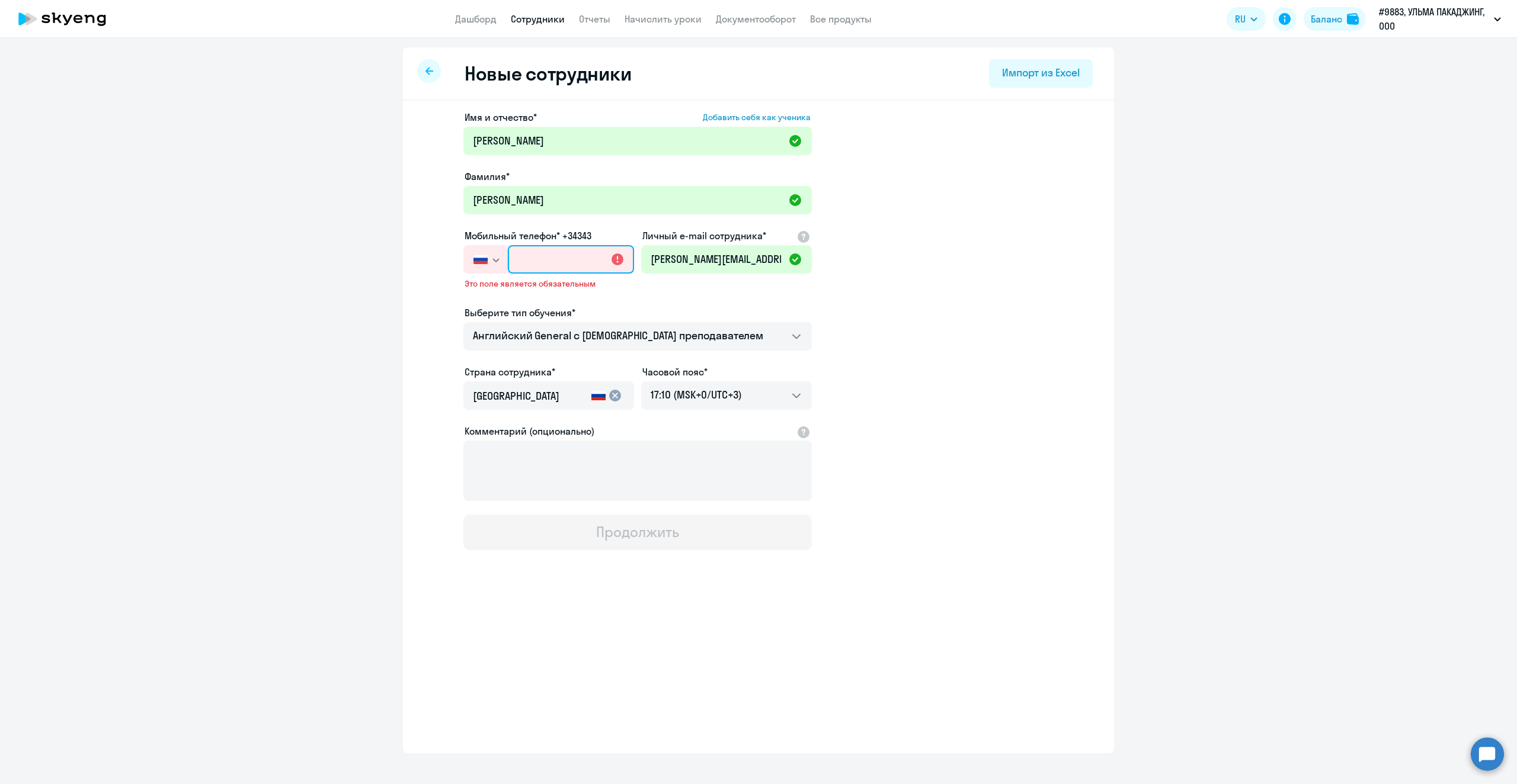
paste input "[PHONE_NUMBER]"
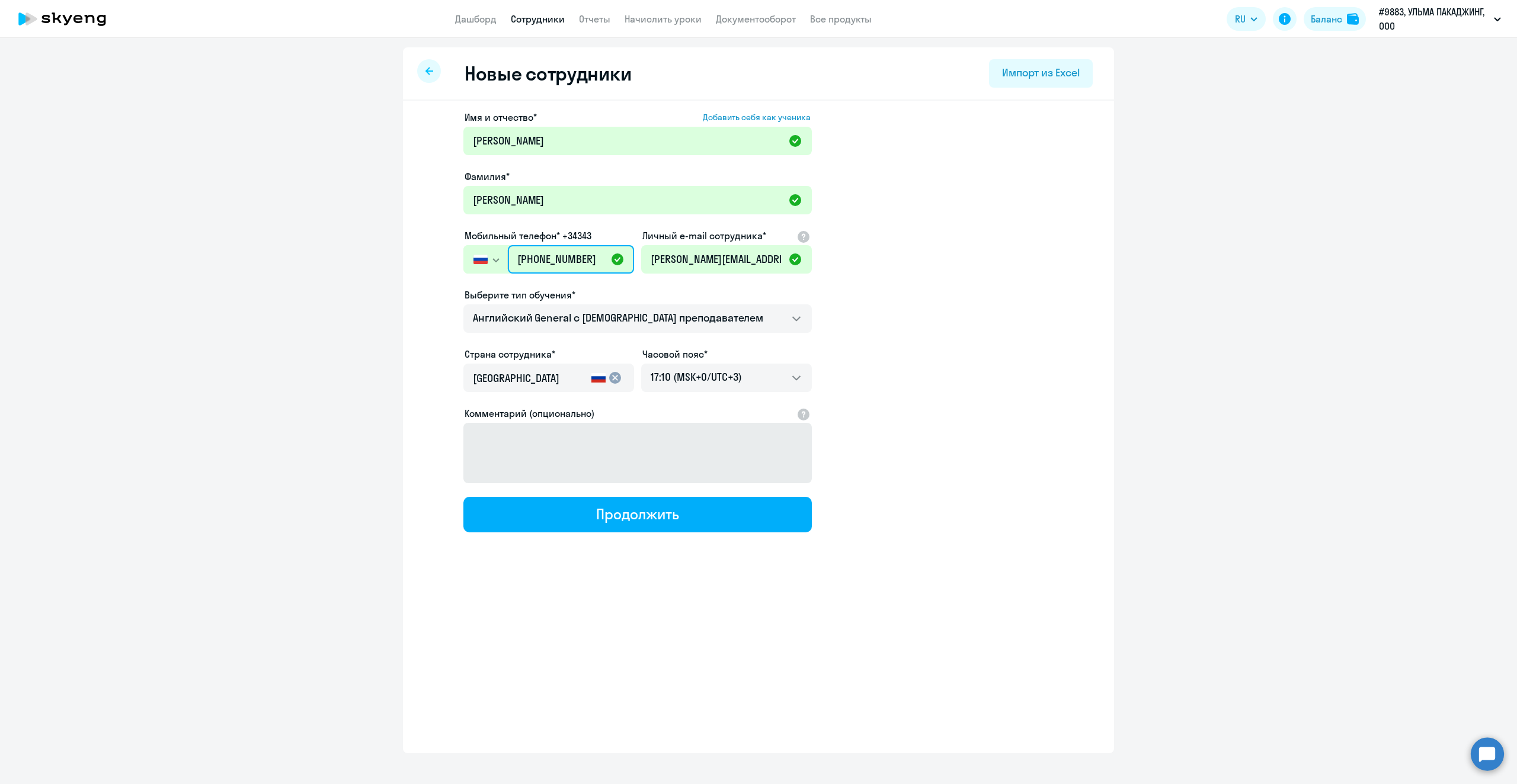
type input "[PHONE_NUMBER]"
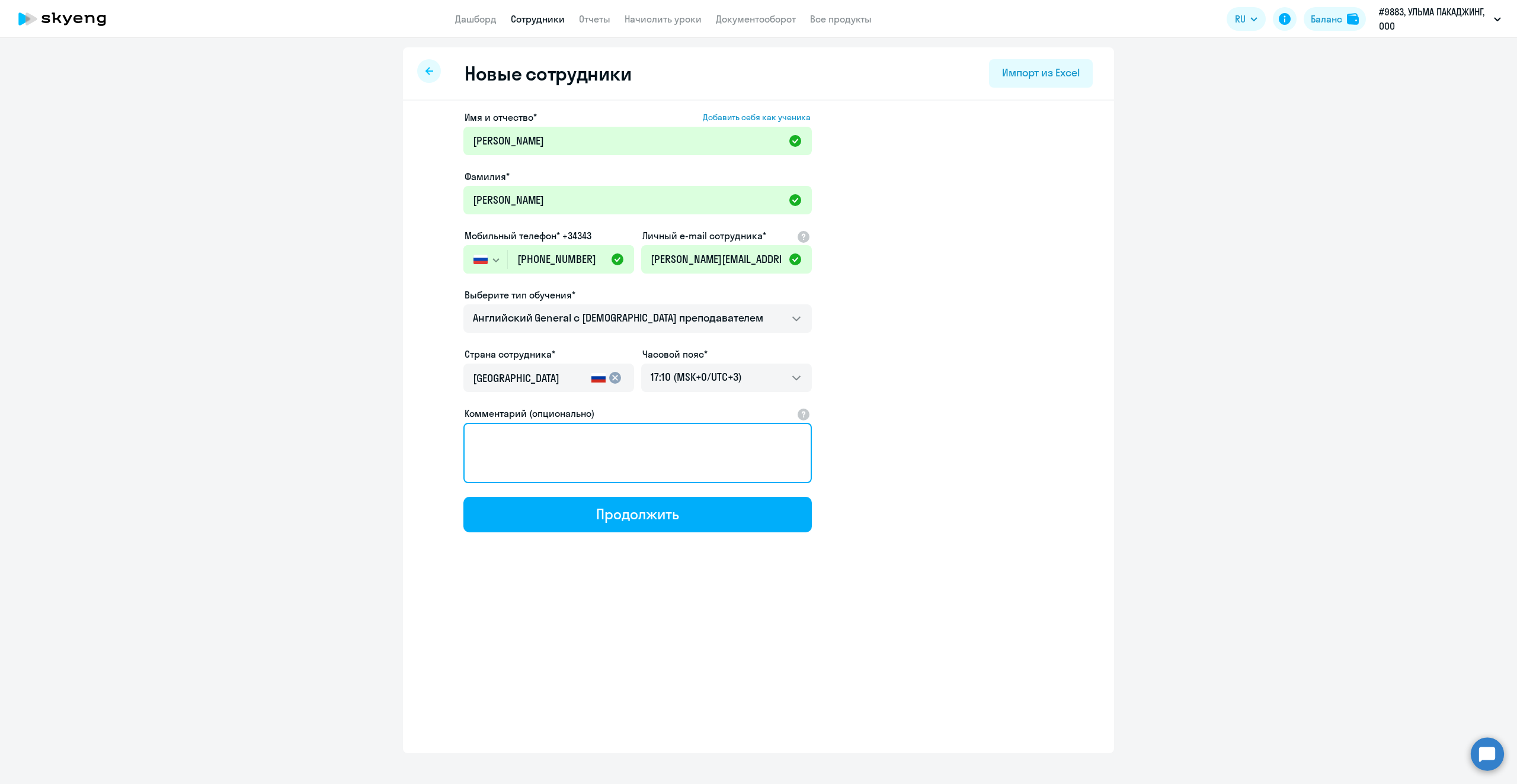
click at [559, 463] on textarea "Комментарий (опционально)" at bounding box center [638, 453] width 349 height 60
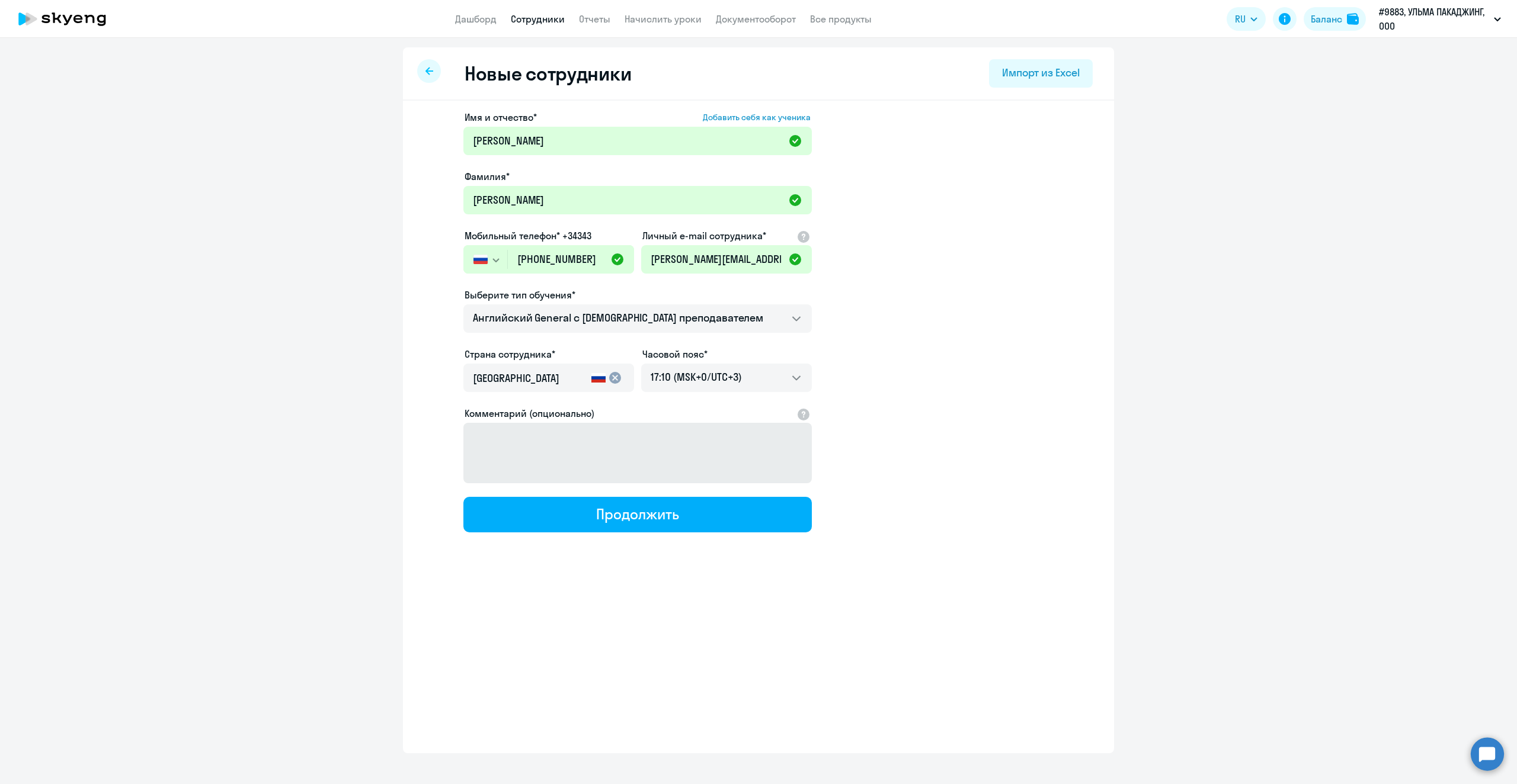
click at [675, 517] on div "Продолжить" at bounding box center [637, 514] width 82 height 19
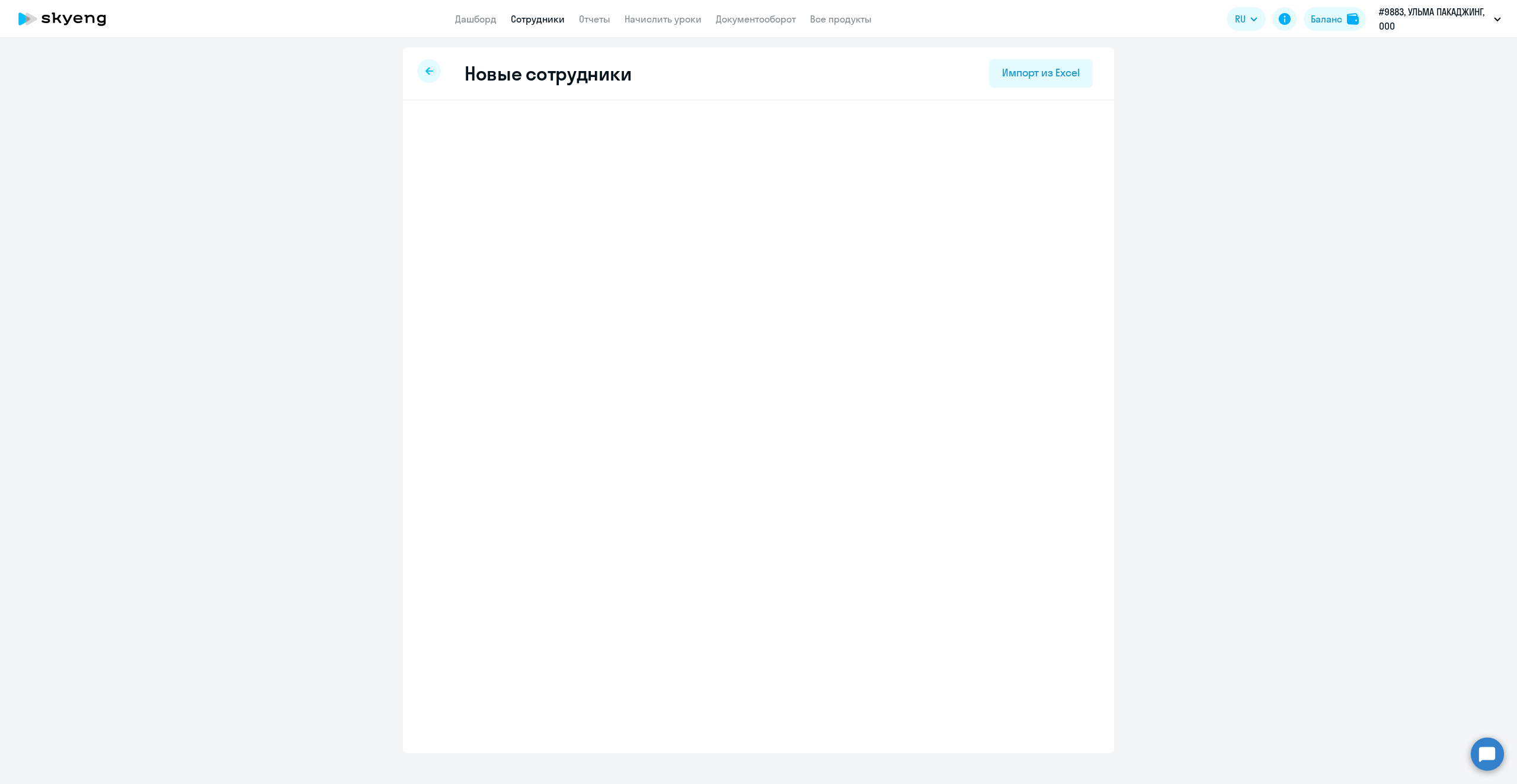
select select "english_adult_not_native_speaker"
select select "3"
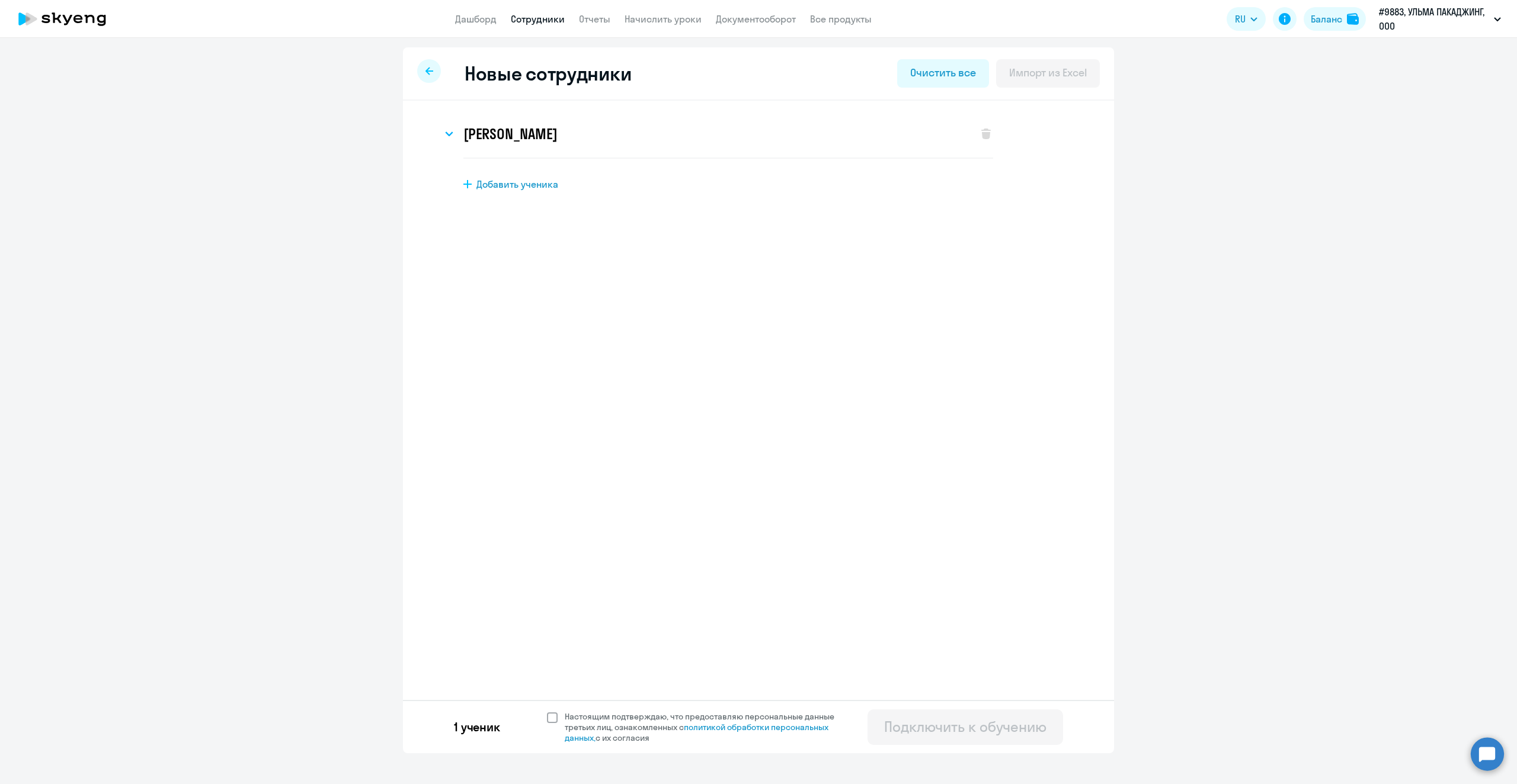
click at [561, 717] on span "Настоящим подтверждаю, что предоставляю персональные данные третьих лиц, ознако…" at bounding box center [703, 727] width 291 height 32
click at [547, 711] on input "Настоящим подтверждаю, что предоставляю персональные данные третьих лиц, ознако…" at bounding box center [546, 710] width 1 height 1
checkbox input "true"
click at [957, 728] on div "Подключить к обучению" at bounding box center [965, 727] width 163 height 19
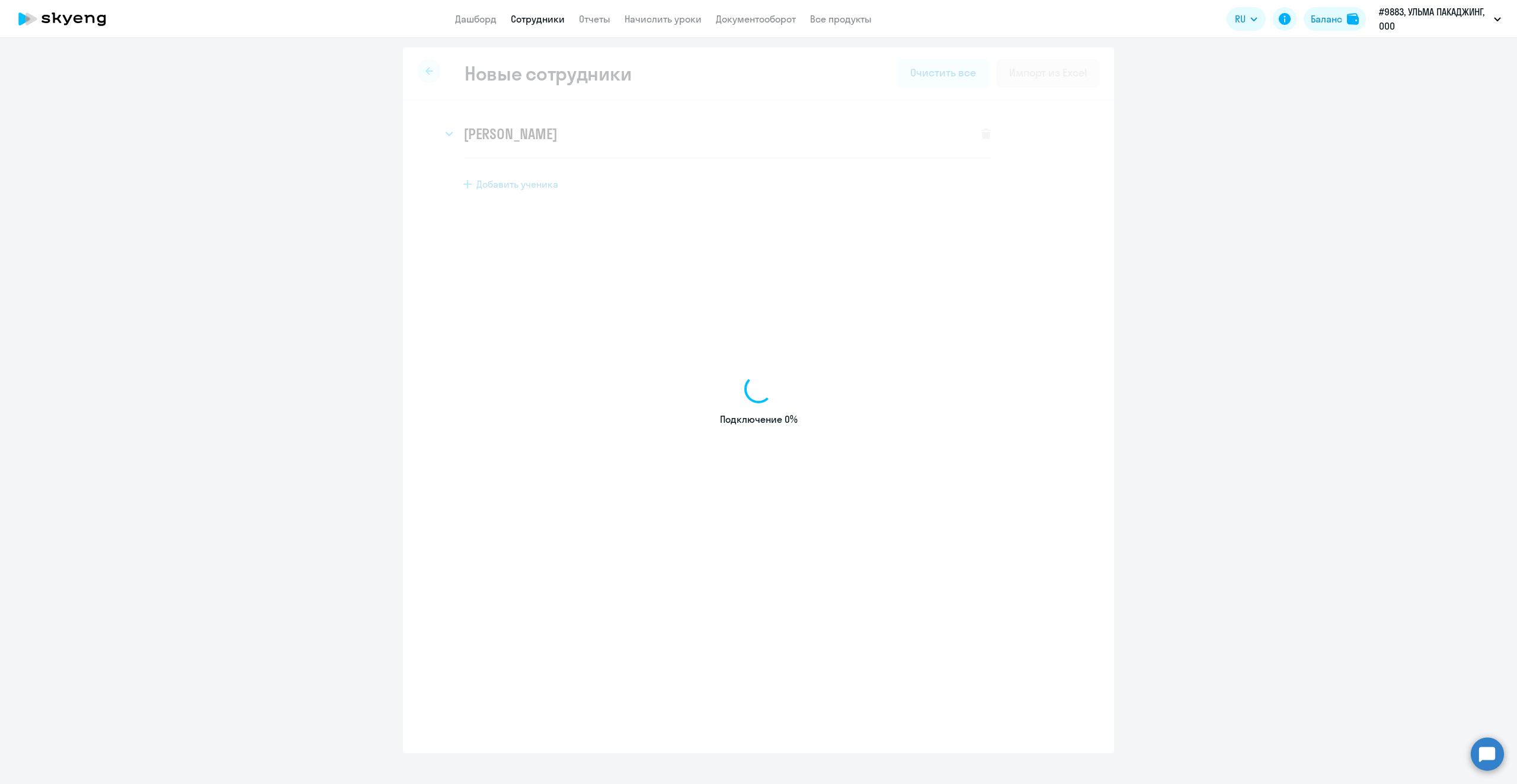
select select "english_adult_not_native_speaker"
select select "3"
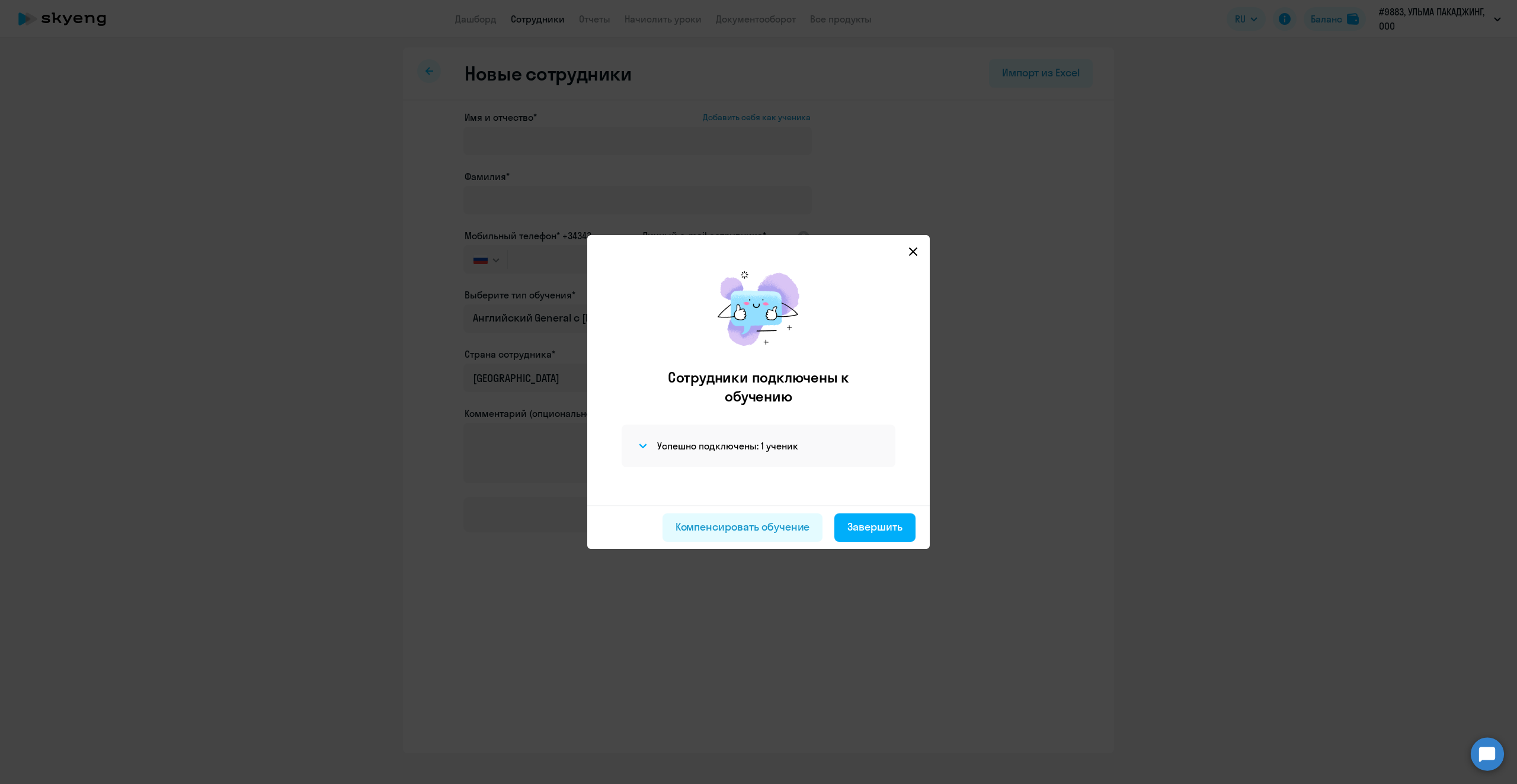
click at [917, 252] on icon at bounding box center [913, 252] width 10 height 10
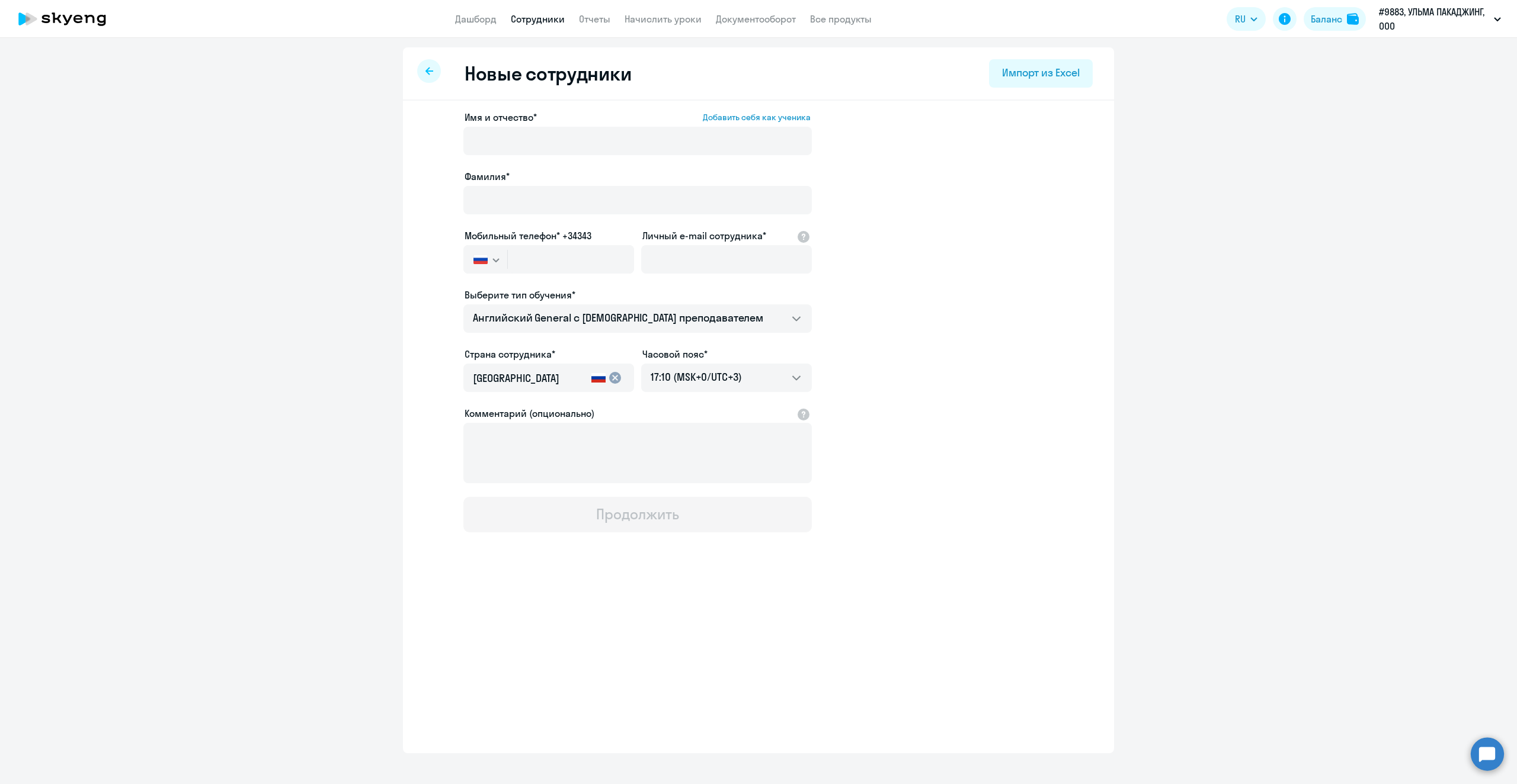
select select "30"
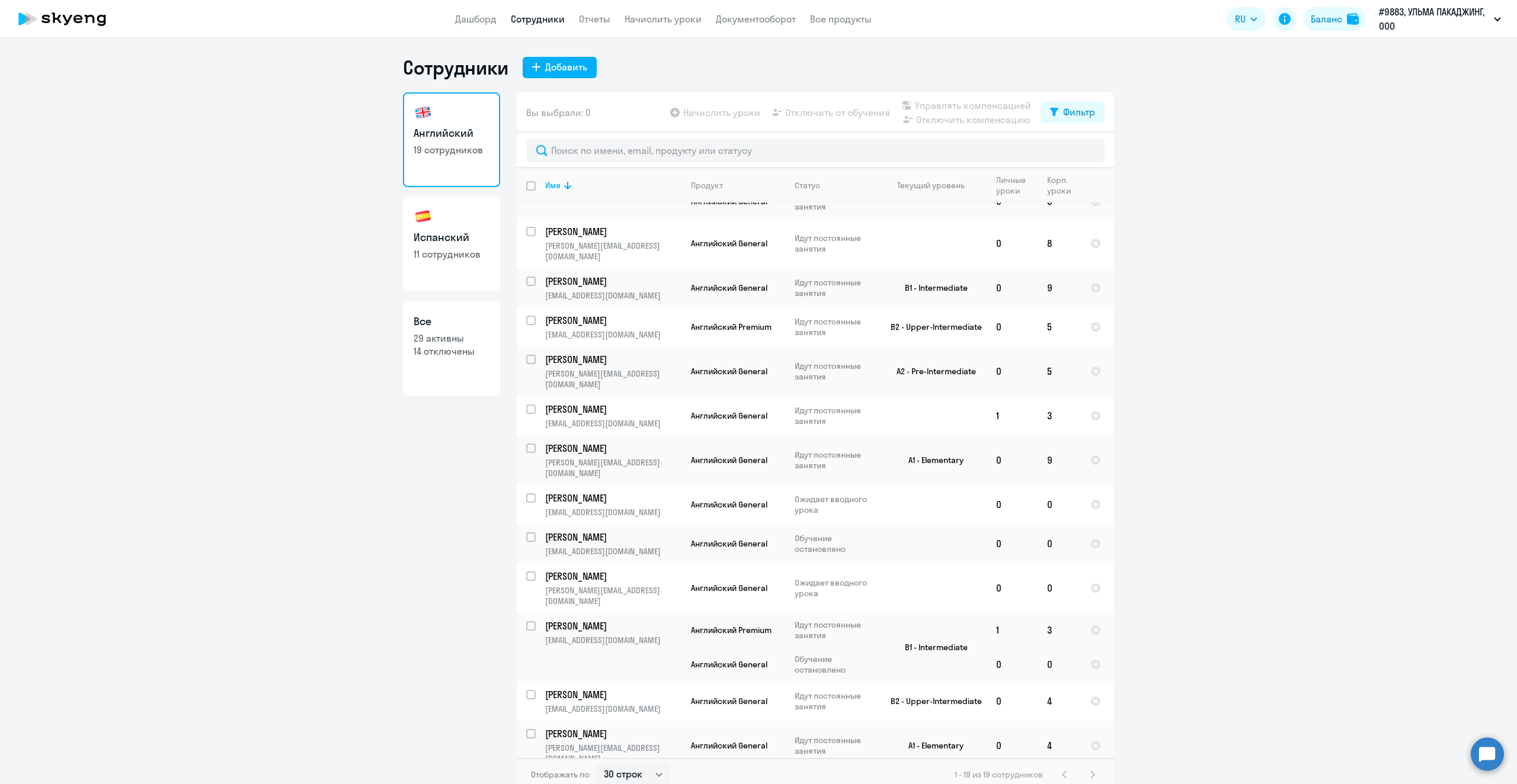
scroll to position [118, 0]
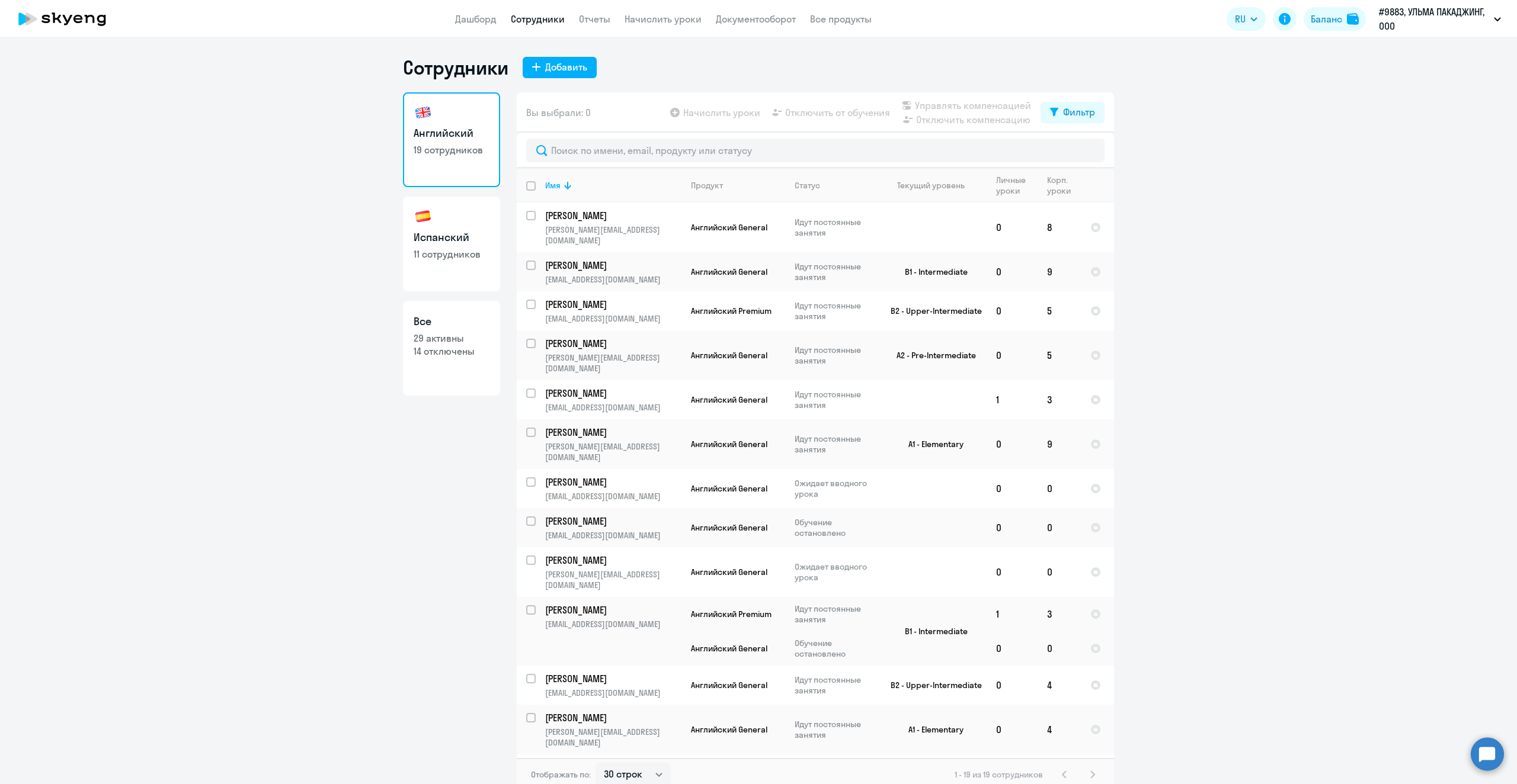
click at [455, 145] on p "19 сотрудников" at bounding box center [451, 149] width 76 height 13
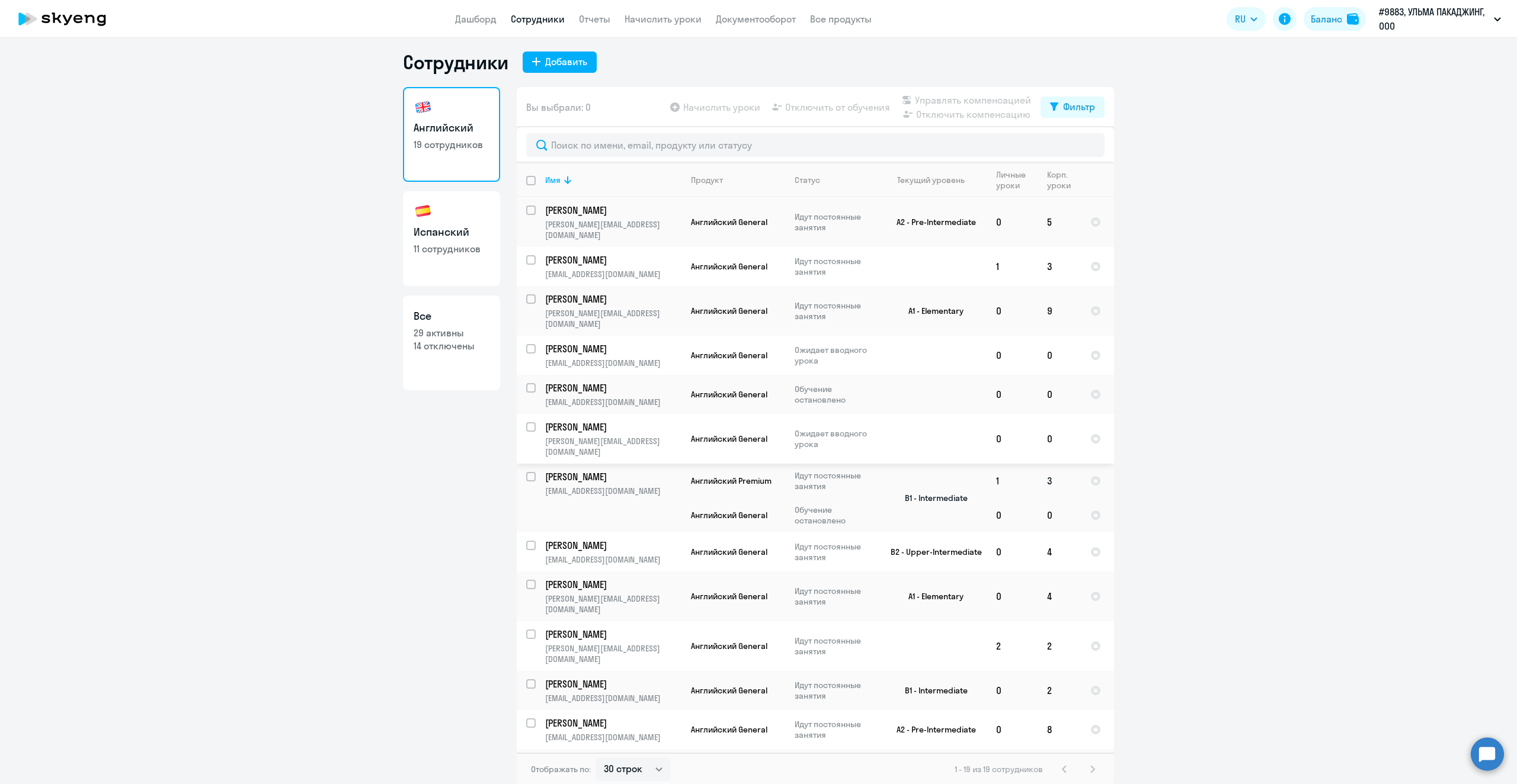
scroll to position [7, 0]
click at [1091, 765] on div "1 - 19 из 19 сотрудников" at bounding box center [1027, 768] width 145 height 15
click at [1088, 767] on div "1 - 19 из 19 сотрудников" at bounding box center [1027, 768] width 145 height 15
click at [1091, 767] on div "1 - 19 из 19 сотрудников" at bounding box center [1027, 768] width 145 height 15
